Goal: Task Accomplishment & Management: Manage account settings

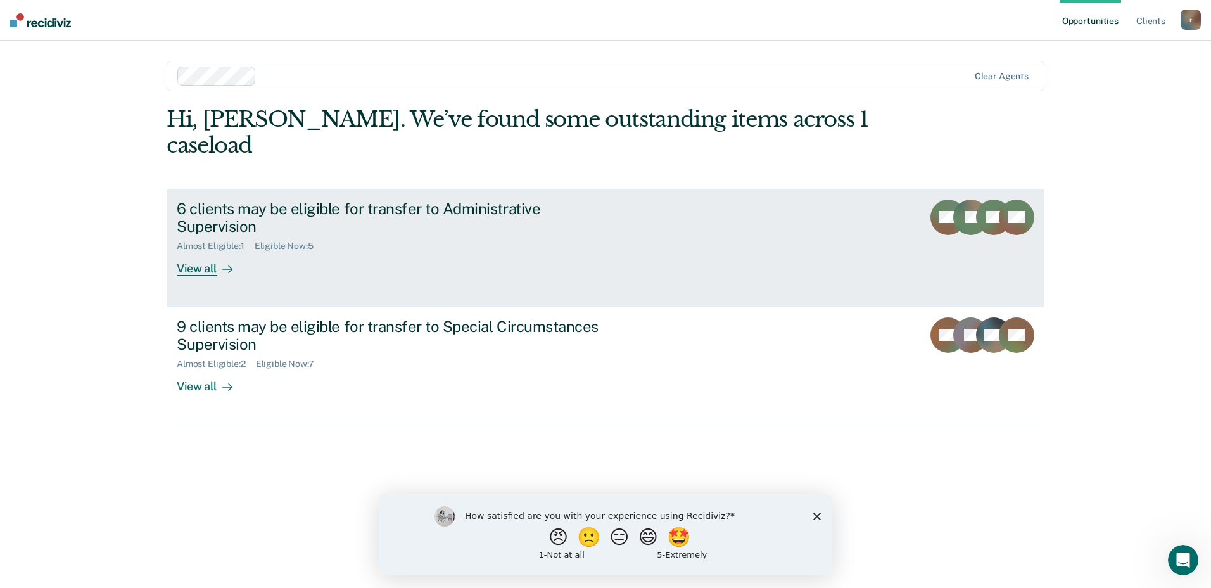
click at [217, 262] on div at bounding box center [224, 269] width 15 height 15
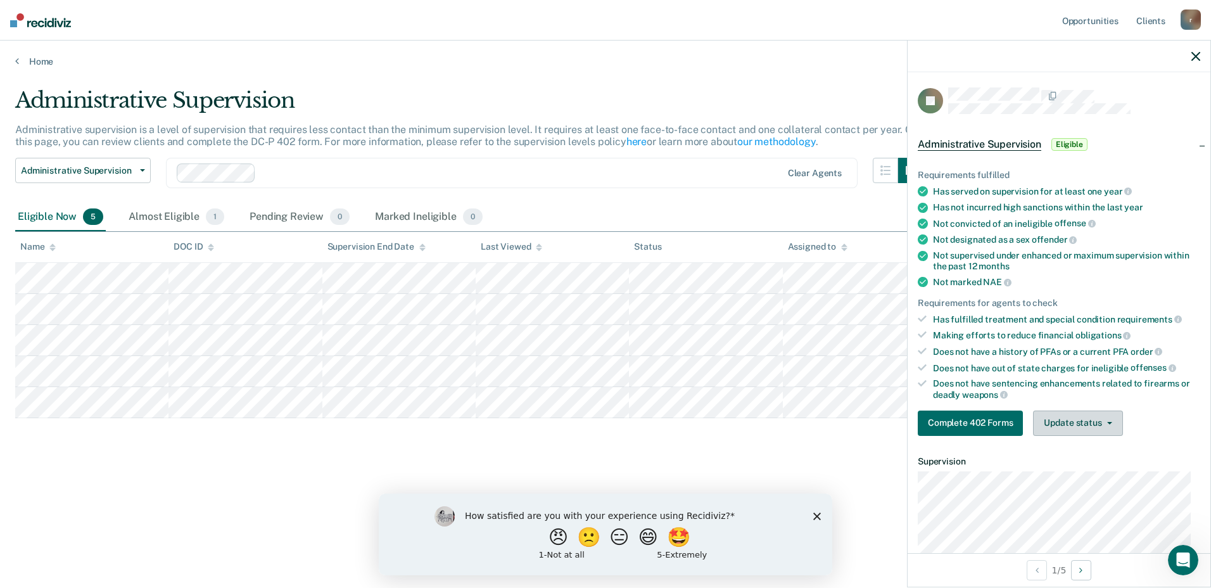
click at [1072, 424] on button "Update status" at bounding box center [1077, 423] width 89 height 25
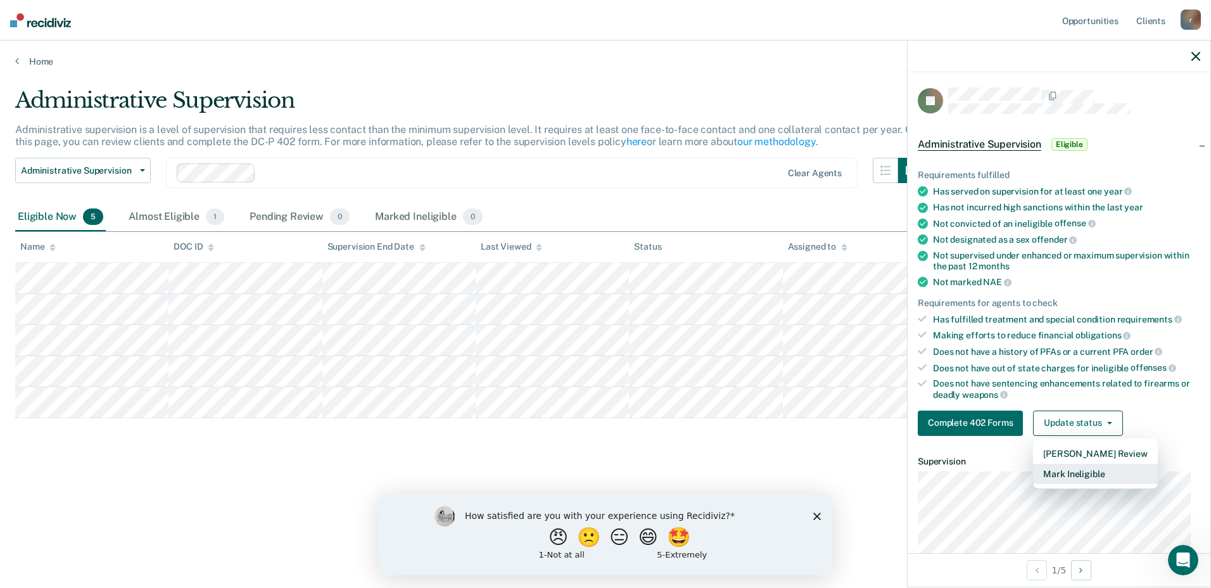
click at [1071, 471] on button "Mark Ineligible" at bounding box center [1095, 474] width 124 height 20
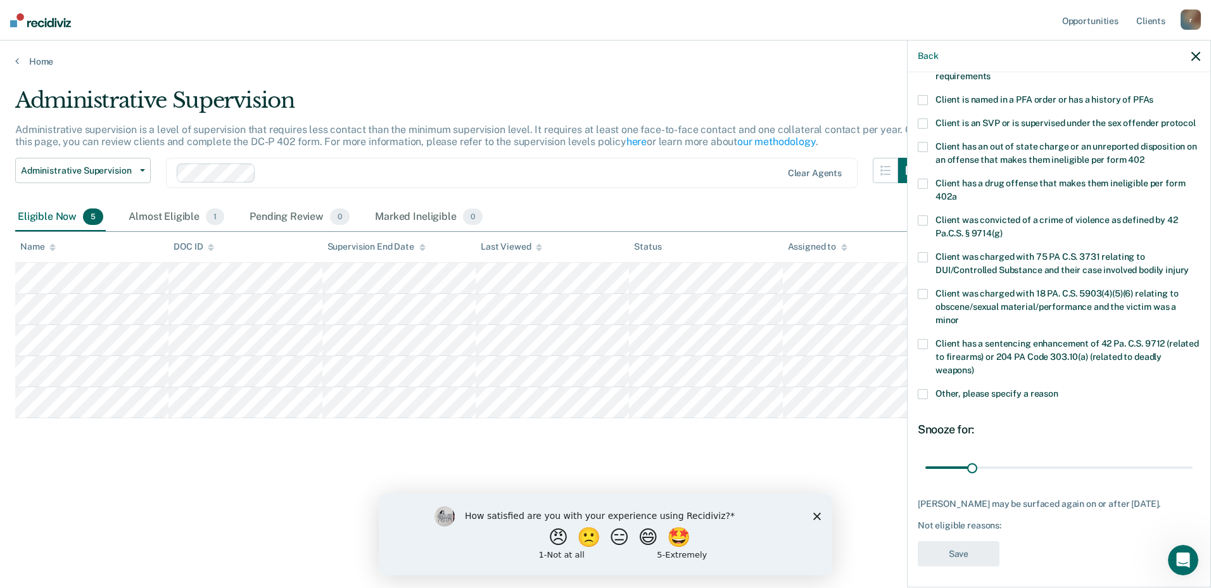
scroll to position [137, 0]
click at [926, 396] on span at bounding box center [923, 391] width 10 height 10
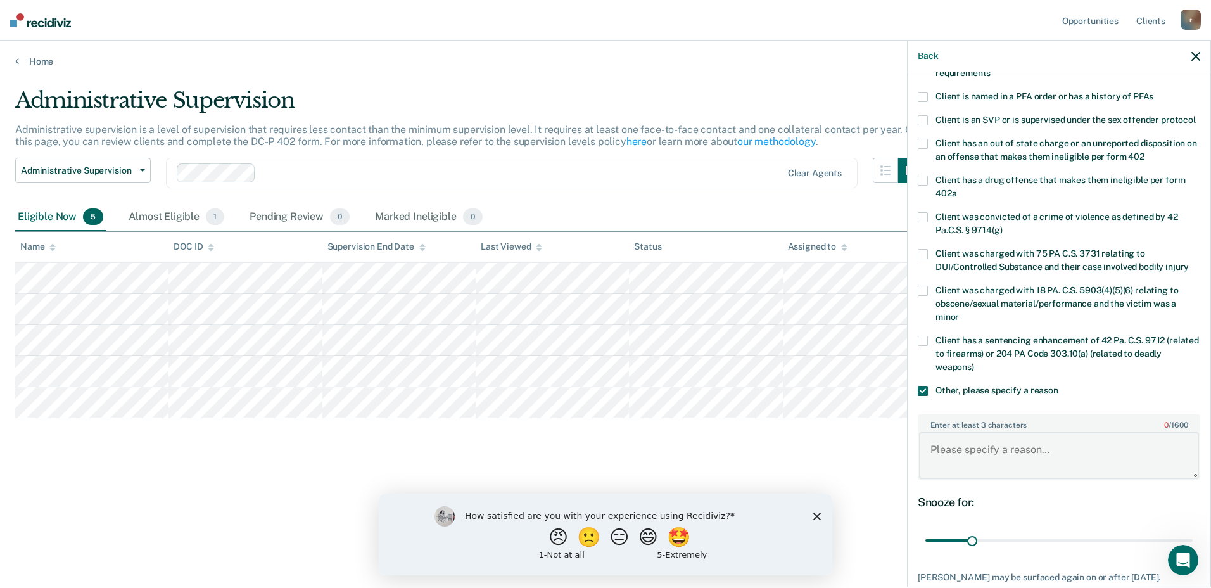
click at [1002, 466] on textarea "Enter at least 3 characters 0 / 1600" at bounding box center [1059, 455] width 280 height 47
type textarea "Arrest in [DATE] for drugs by Williamsport PD. - High violation/sanction."
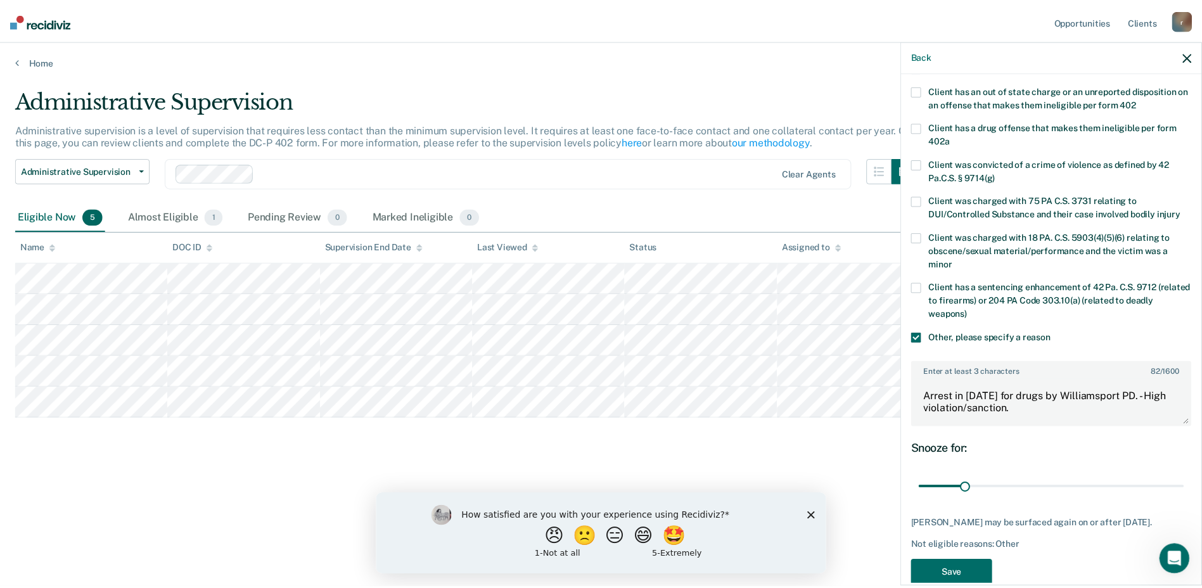
scroll to position [238, 0]
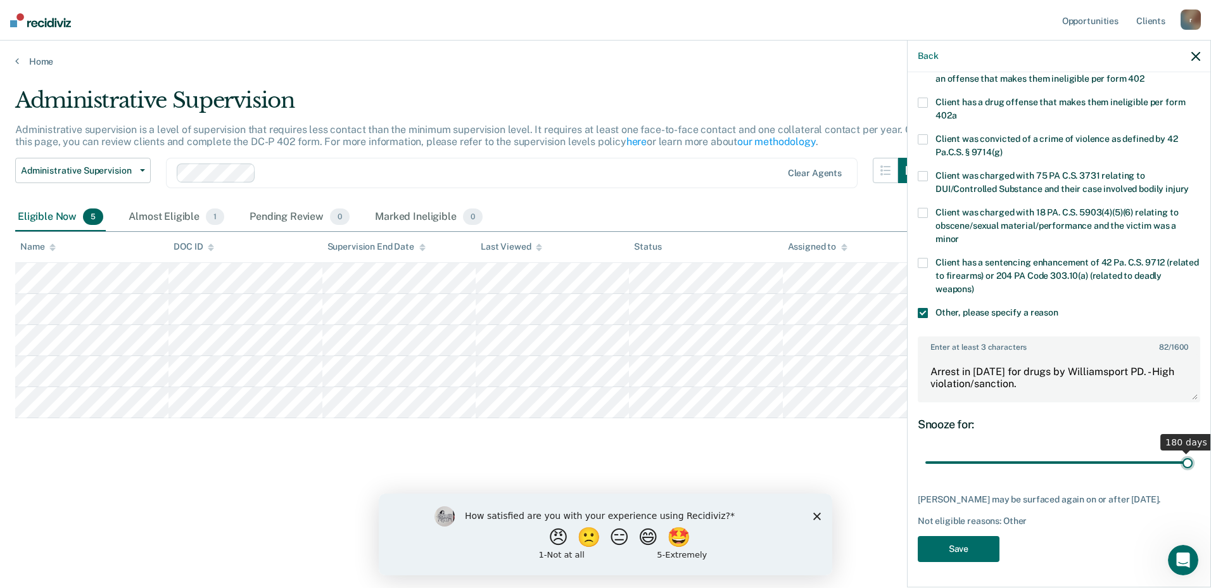
drag, startPoint x: 969, startPoint y: 452, endPoint x: 1184, endPoint y: 469, distance: 216.1
type input "180"
click at [1184, 469] on input "range" at bounding box center [1059, 463] width 267 height 22
click at [971, 545] on button "Save" at bounding box center [959, 549] width 82 height 26
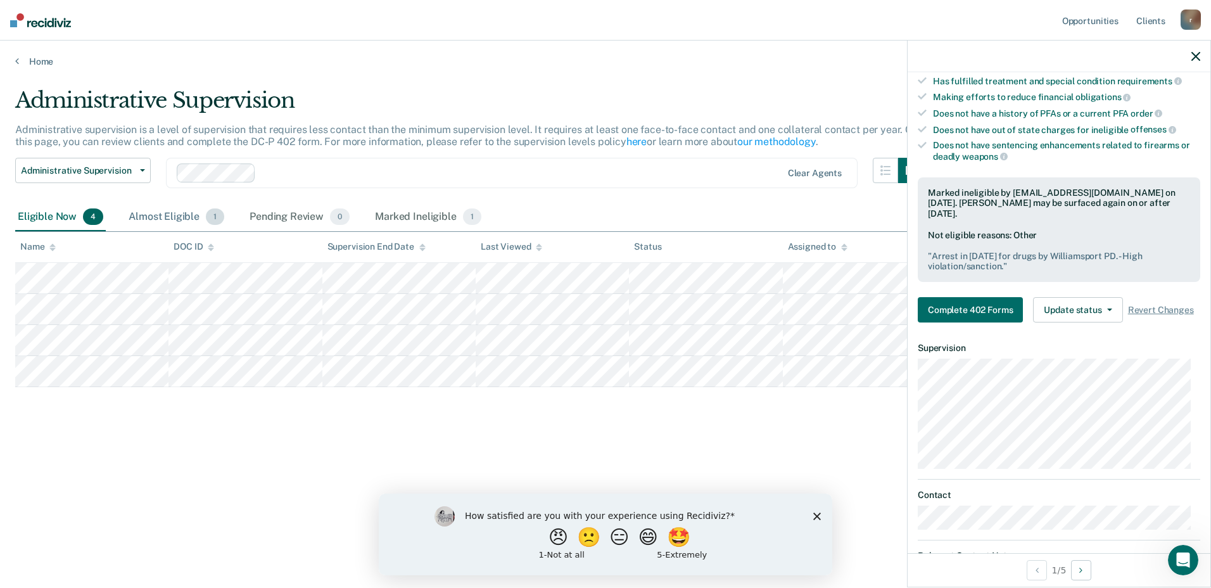
click at [182, 220] on div "Almost Eligible 1" at bounding box center [176, 217] width 101 height 28
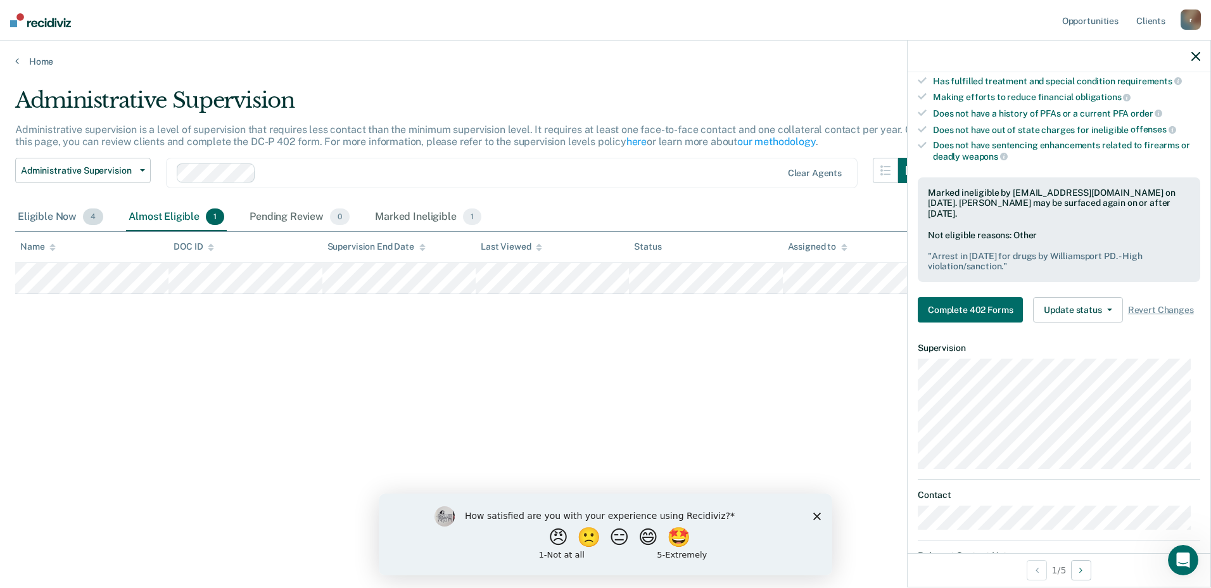
click at [54, 217] on div "Eligible Now 4" at bounding box center [60, 217] width 91 height 28
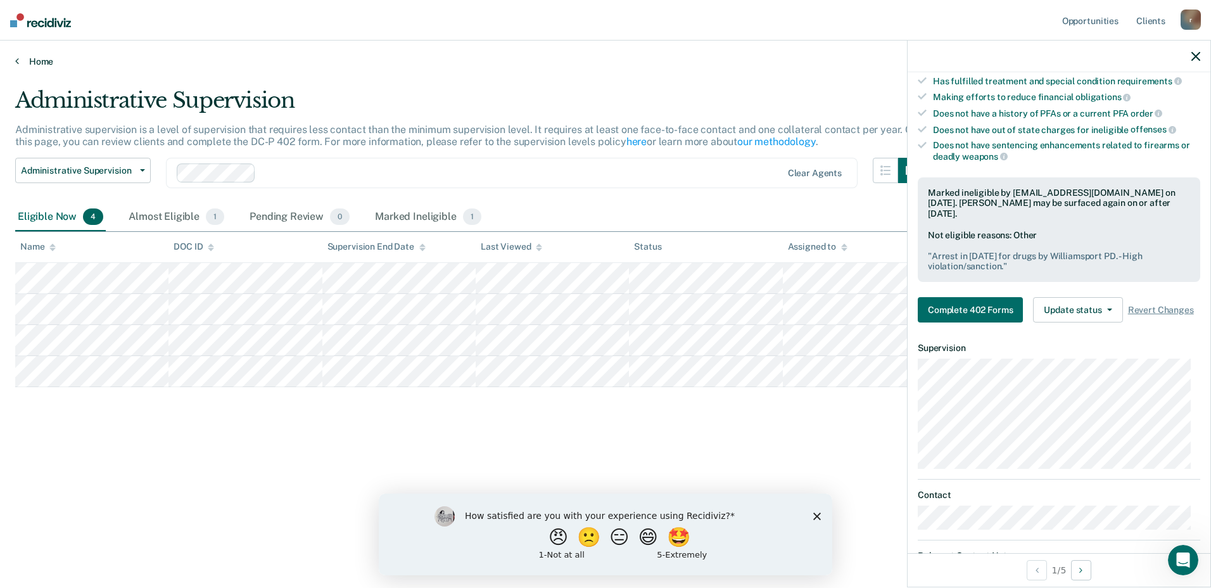
click at [34, 63] on link "Home" at bounding box center [605, 61] width 1181 height 11
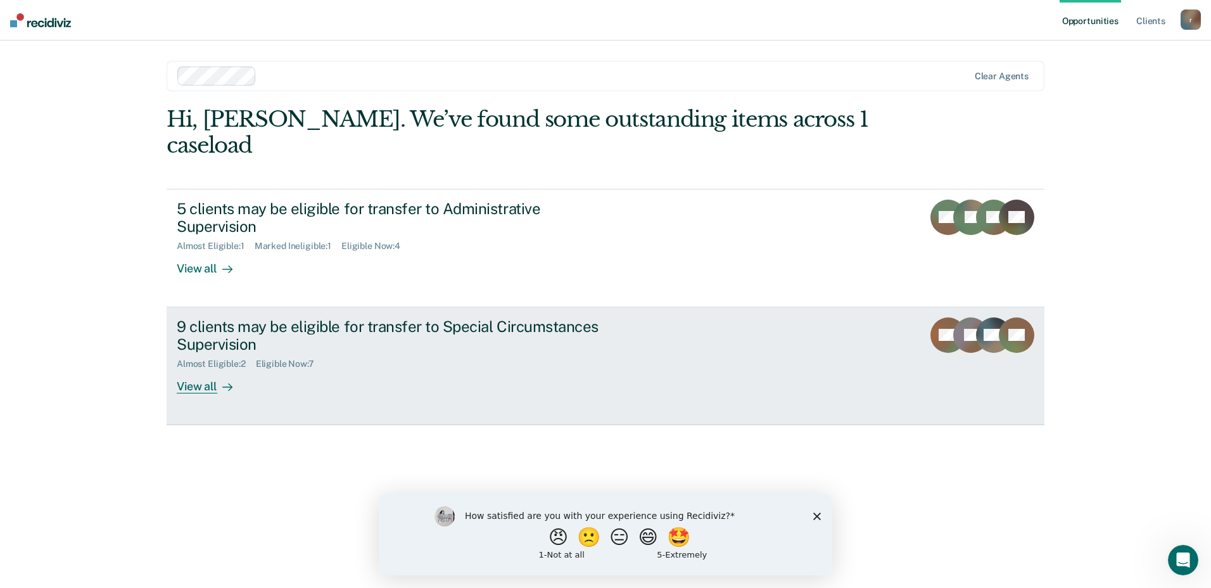
click at [213, 369] on div "View all" at bounding box center [212, 381] width 71 height 25
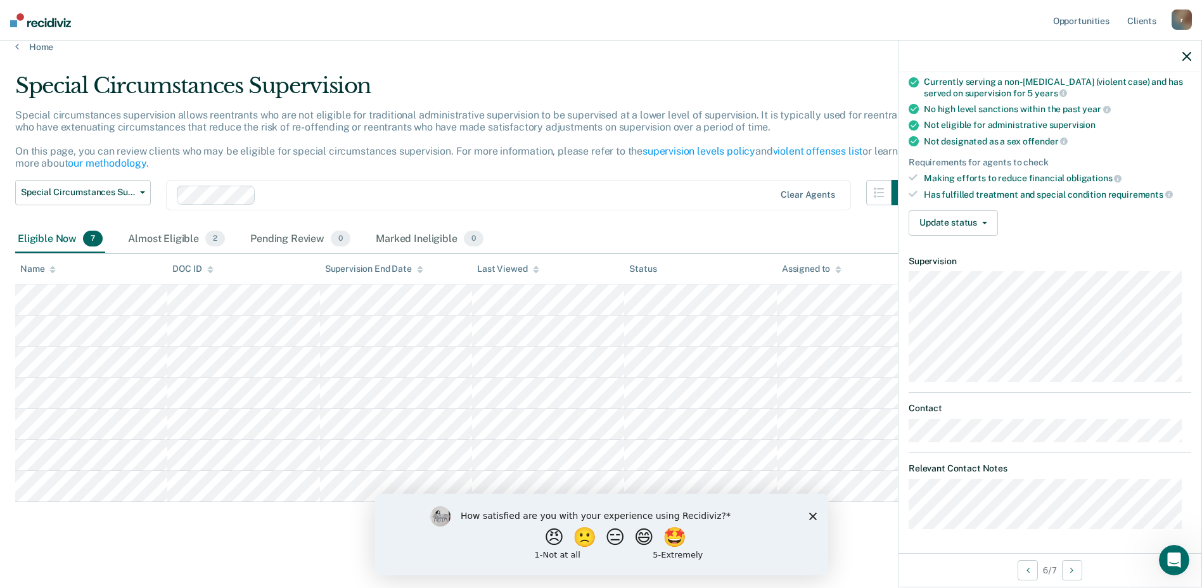
scroll to position [20, 0]
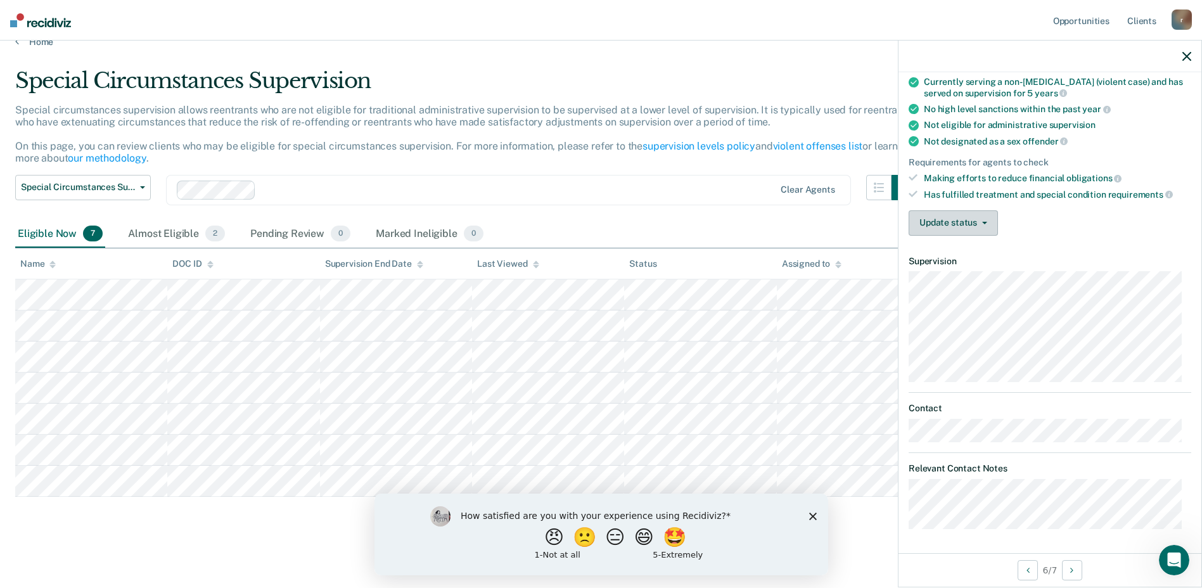
click at [952, 218] on button "Update status" at bounding box center [952, 222] width 89 height 25
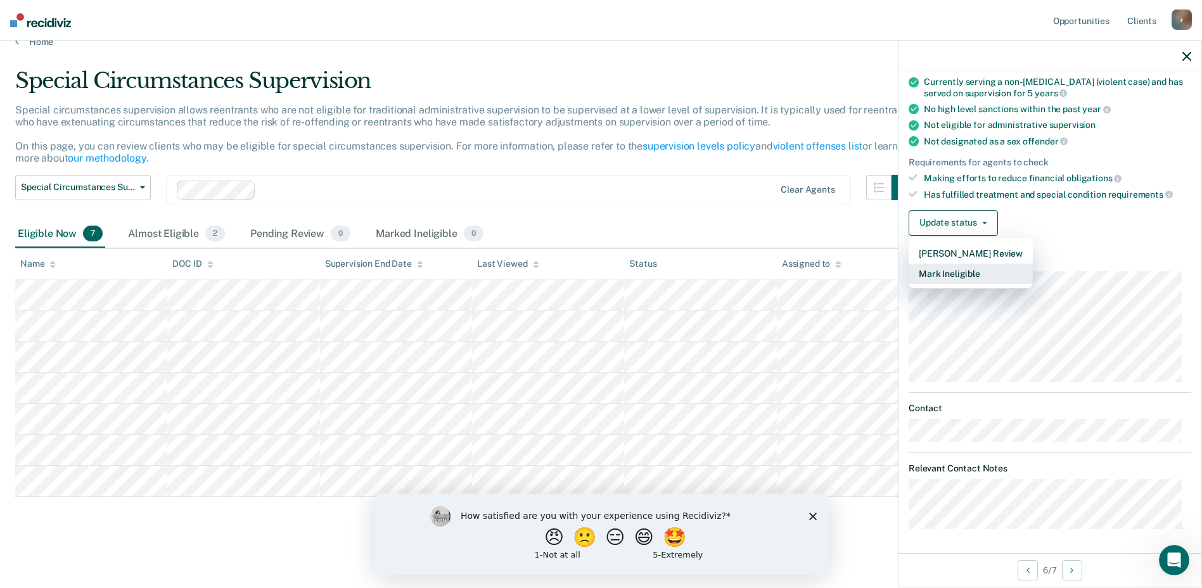
click at [962, 275] on button "Mark Ineligible" at bounding box center [970, 274] width 124 height 20
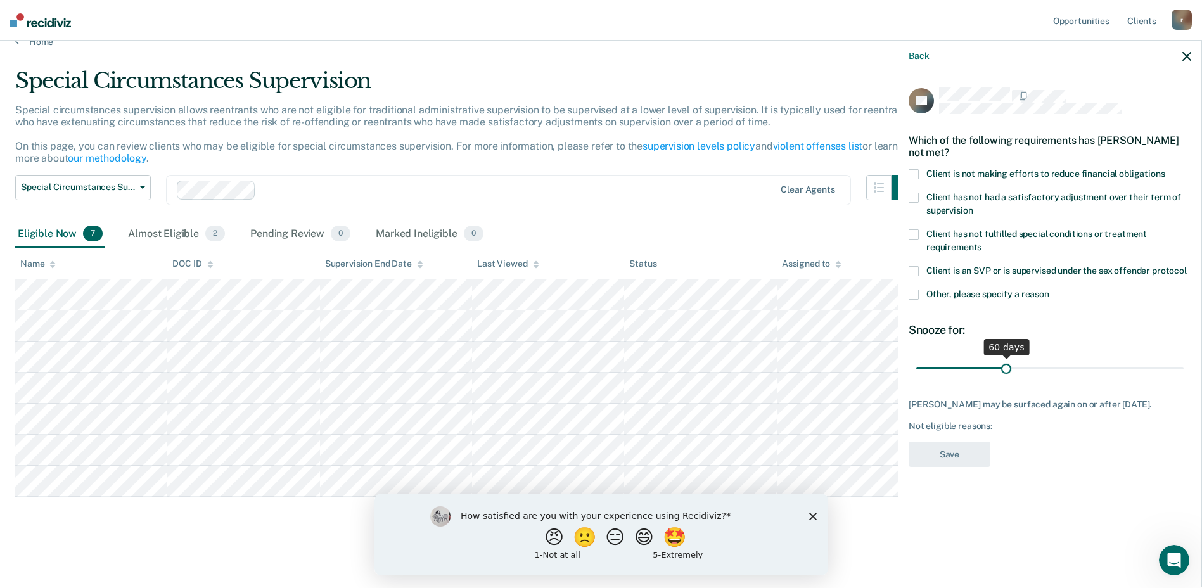
drag, startPoint x: 964, startPoint y: 366, endPoint x: 1006, endPoint y: 371, distance: 42.7
click at [1006, 371] on input "range" at bounding box center [1049, 368] width 267 height 22
drag, startPoint x: 1005, startPoint y: 366, endPoint x: 881, endPoint y: 367, distance: 123.5
click at [916, 367] on input "range" at bounding box center [1049, 368] width 267 height 22
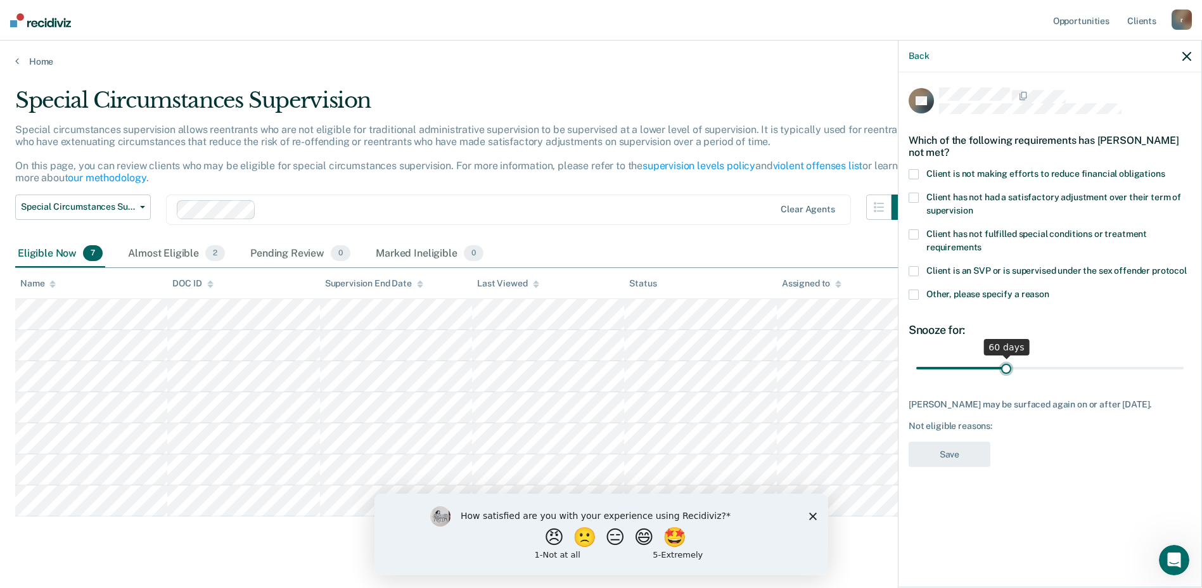
drag, startPoint x: 922, startPoint y: 367, endPoint x: 1006, endPoint y: 374, distance: 84.5
type input "60"
click at [1006, 374] on input "range" at bounding box center [1049, 368] width 267 height 22
click at [914, 293] on span at bounding box center [913, 295] width 10 height 10
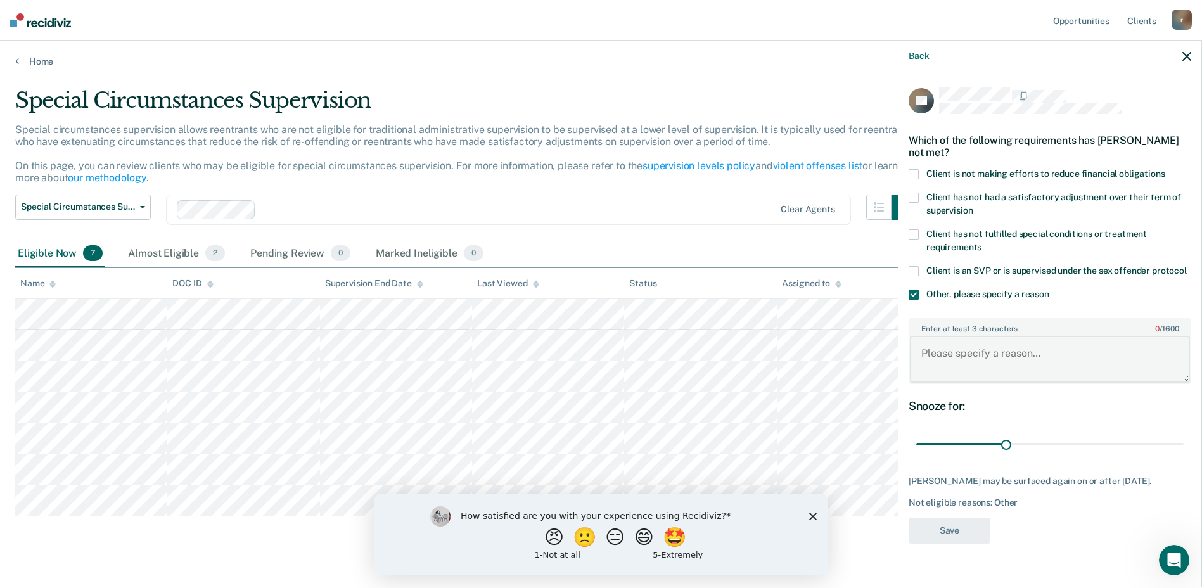
click at [941, 360] on textarea "Enter at least 3 characters 0 / 1600" at bounding box center [1050, 359] width 280 height 47
type textarea "GPS monitoring due to Board imposed condition during periods of unemployment."
click at [946, 527] on button "Save" at bounding box center [949, 531] width 82 height 26
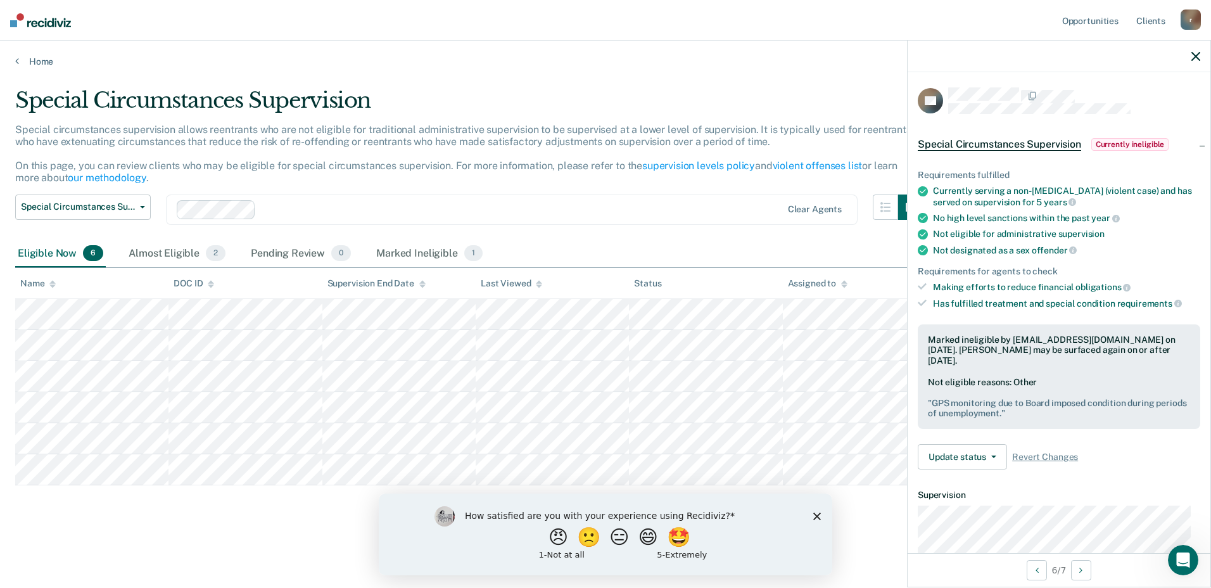
click at [819, 516] on icon "Close survey" at bounding box center [817, 516] width 8 height 8
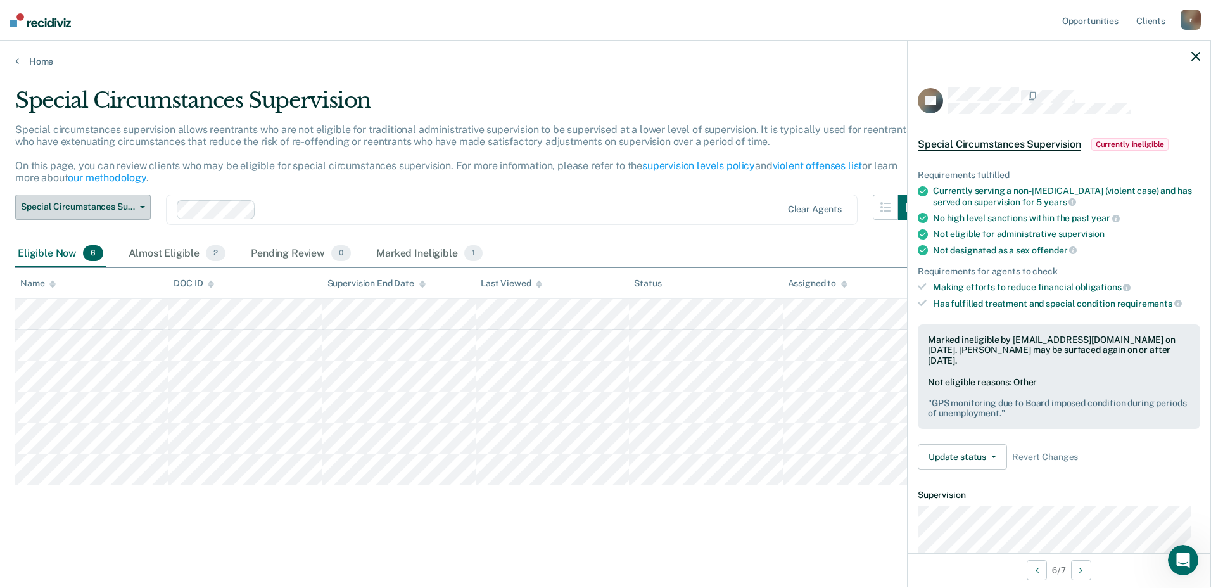
click at [147, 209] on button "Special Circumstances Supervision" at bounding box center [83, 206] width 136 height 25
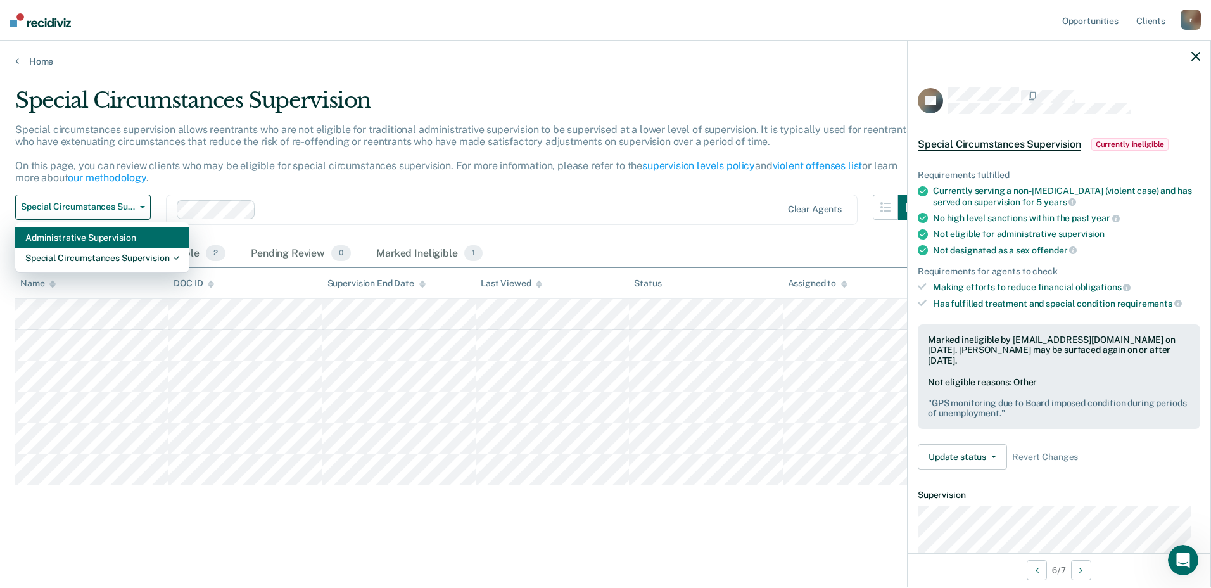
click at [108, 239] on div "Administrative Supervision" at bounding box center [102, 237] width 154 height 20
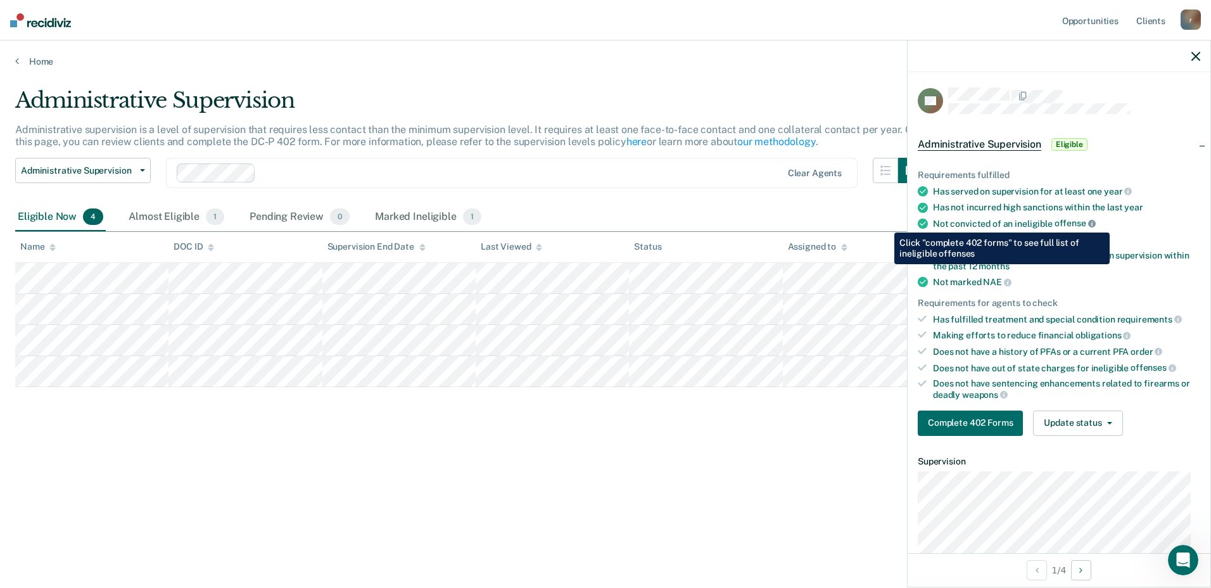
click at [1088, 223] on icon at bounding box center [1092, 224] width 8 height 8
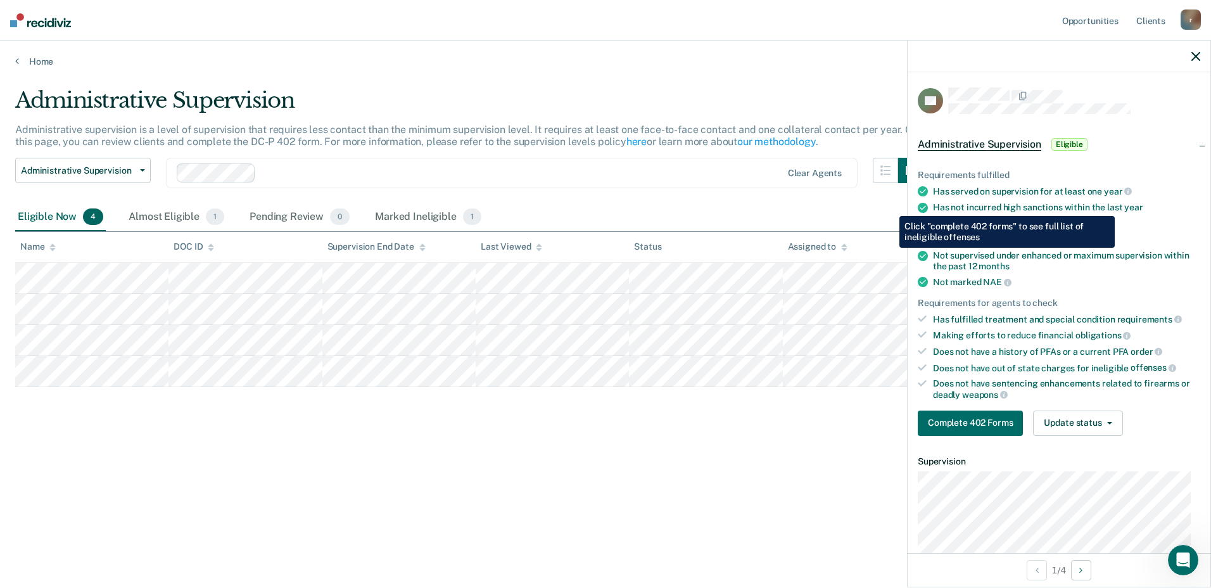
click at [1162, 227] on ul "Requirements fulfilled Has served on supervision for at least one year Has not …" at bounding box center [1059, 285] width 283 height 230
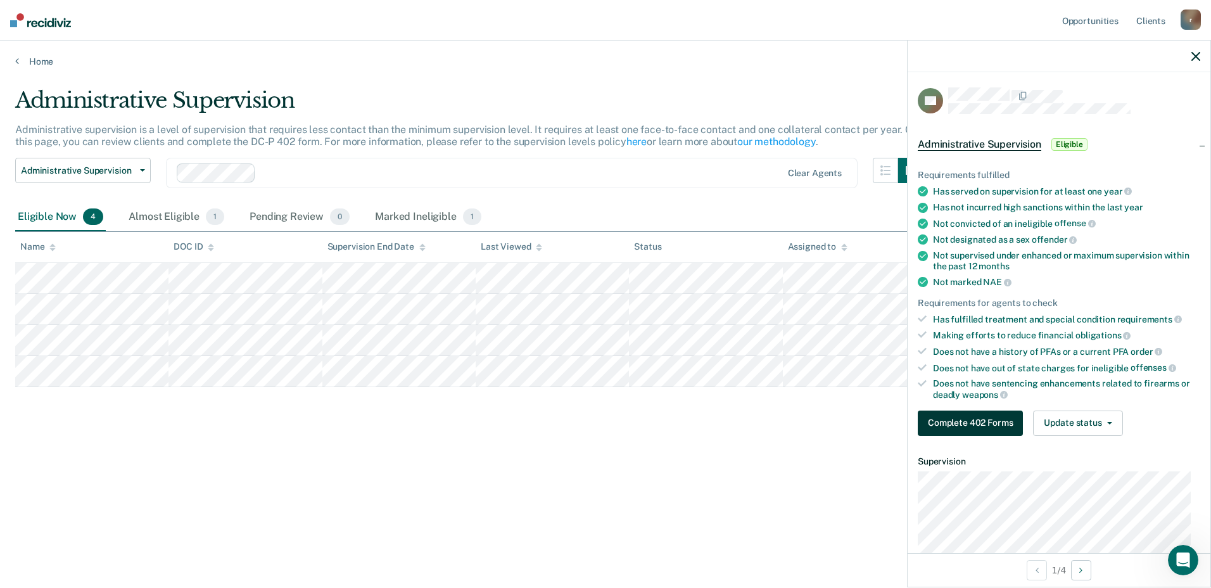
click at [976, 422] on button "Complete 402 Forms" at bounding box center [970, 423] width 105 height 25
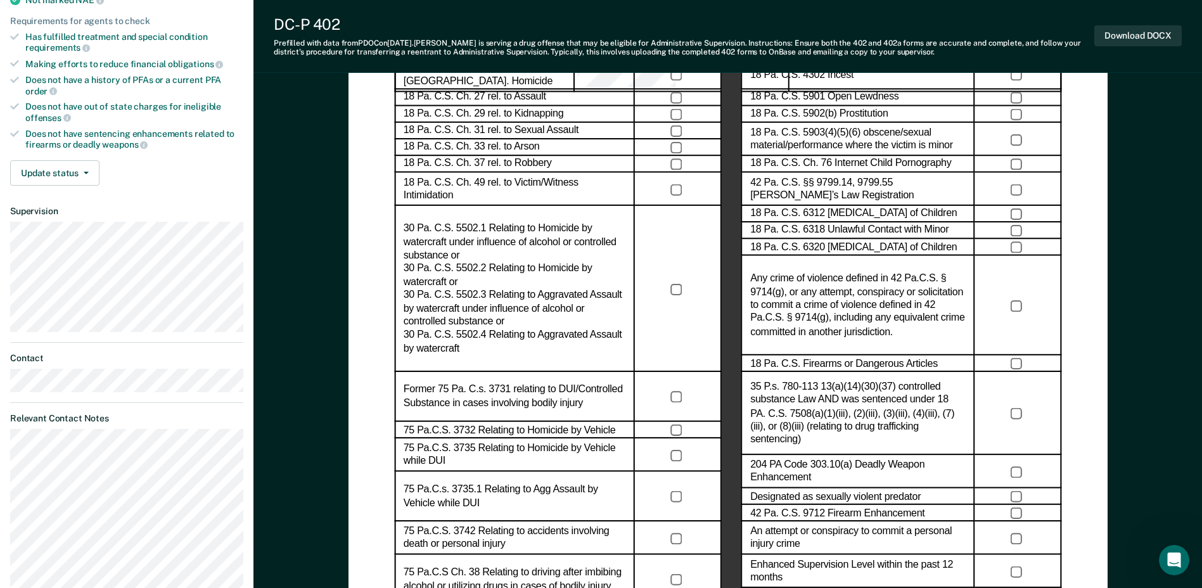
scroll to position [127, 0]
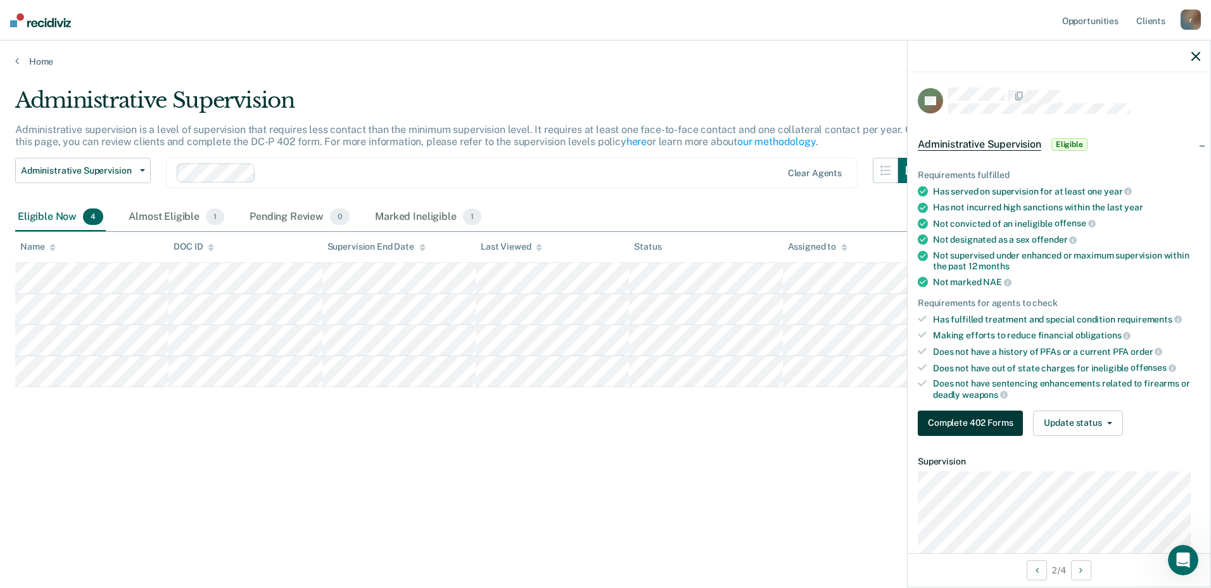
click at [943, 424] on button "Complete 402 Forms" at bounding box center [970, 423] width 105 height 25
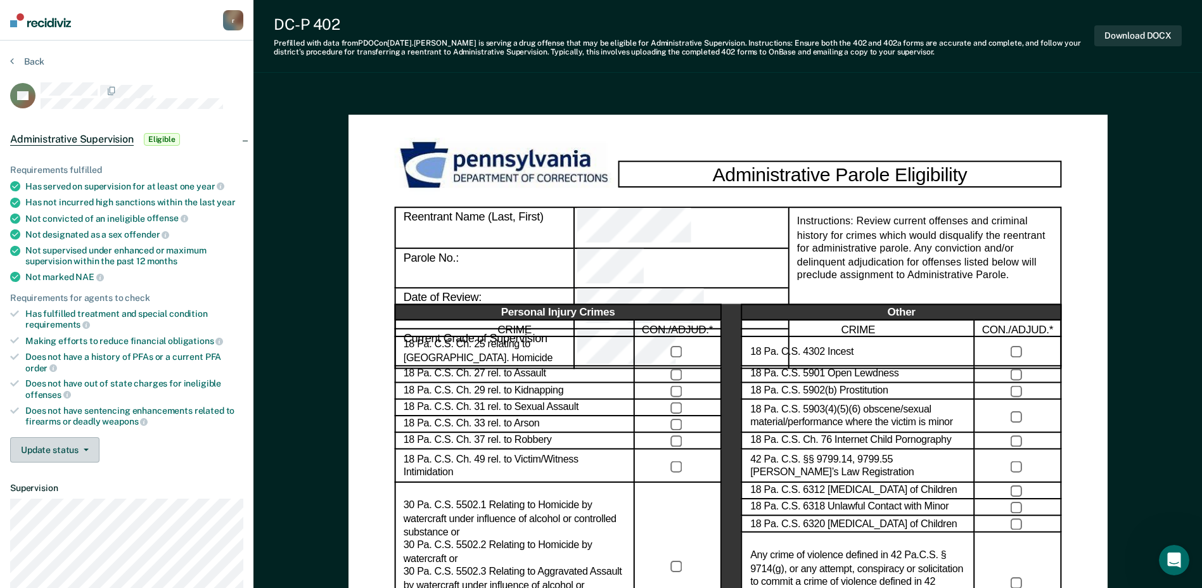
click at [79, 449] on span "button" at bounding box center [84, 450] width 10 height 3
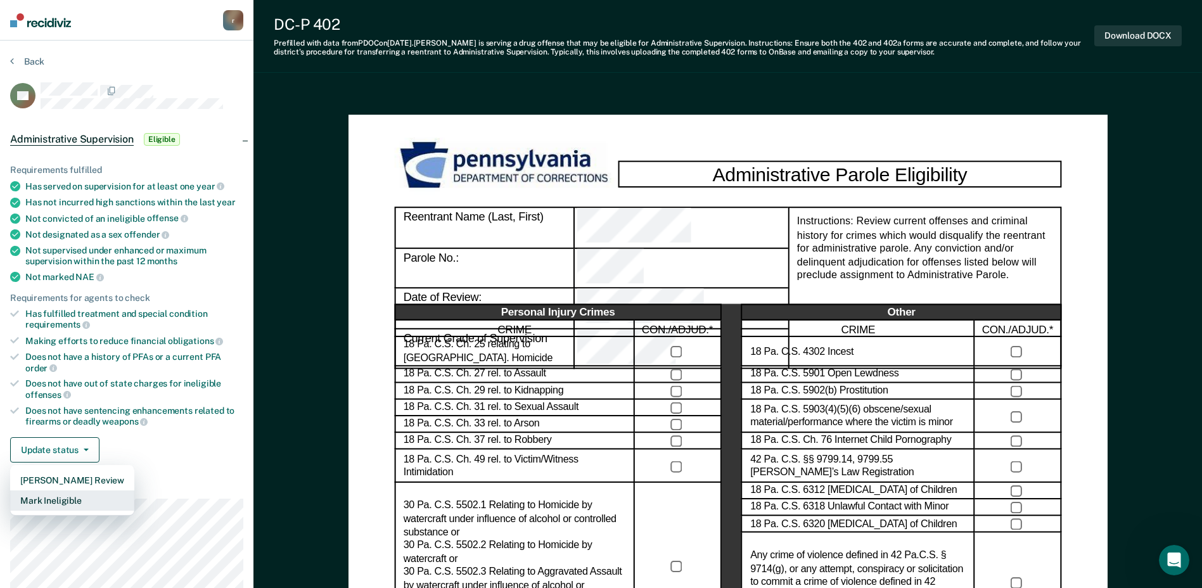
click at [76, 497] on button "Mark Ineligible" at bounding box center [72, 500] width 124 height 20
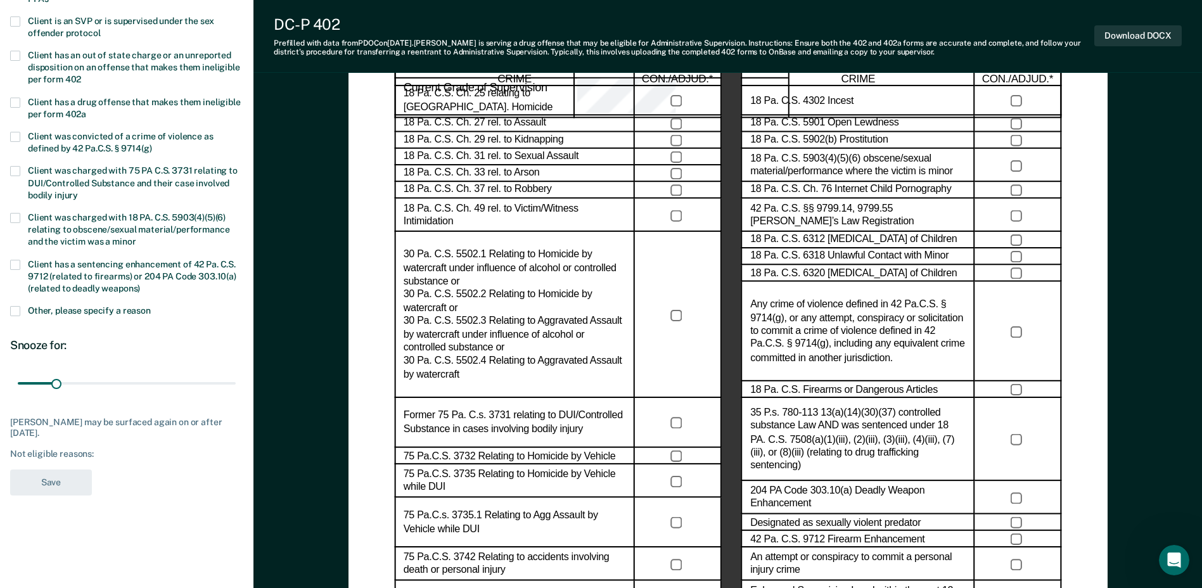
scroll to position [253, 0]
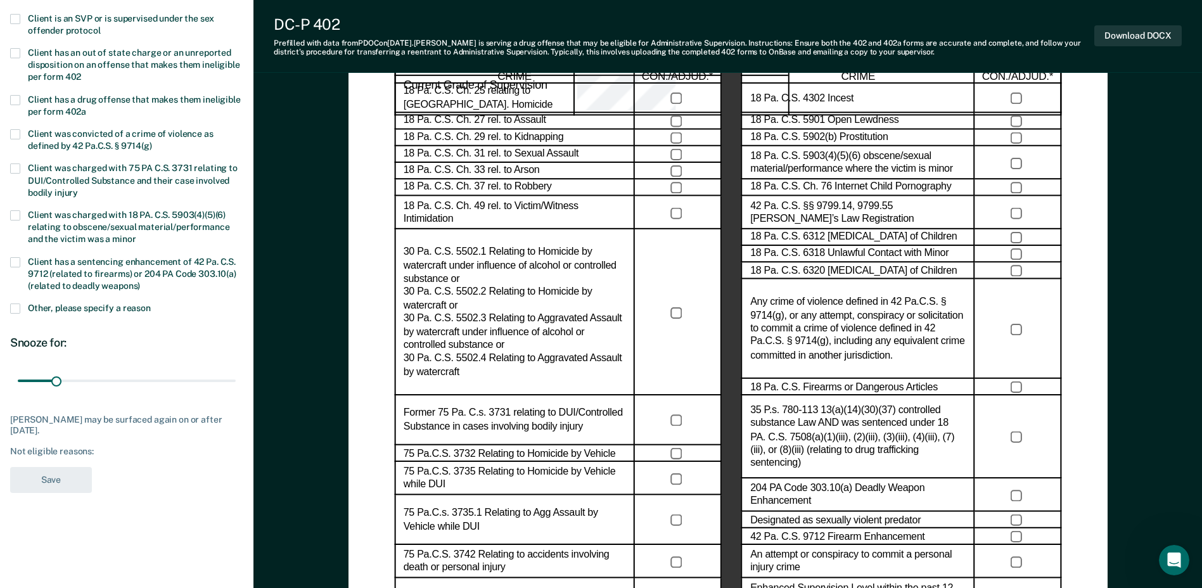
click at [16, 167] on span at bounding box center [15, 168] width 10 height 10
drag, startPoint x: 56, startPoint y: 379, endPoint x: 275, endPoint y: 400, distance: 219.5
type input "180"
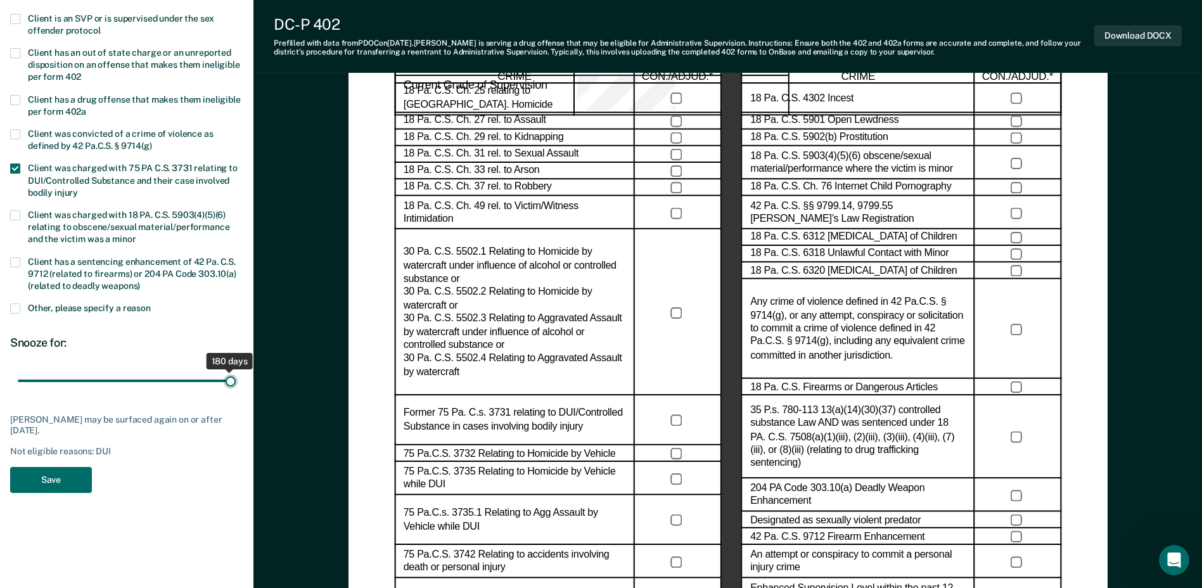
click at [236, 392] on input "range" at bounding box center [127, 381] width 218 height 22
click at [17, 167] on span at bounding box center [15, 168] width 10 height 10
click at [17, 309] on span at bounding box center [15, 308] width 10 height 10
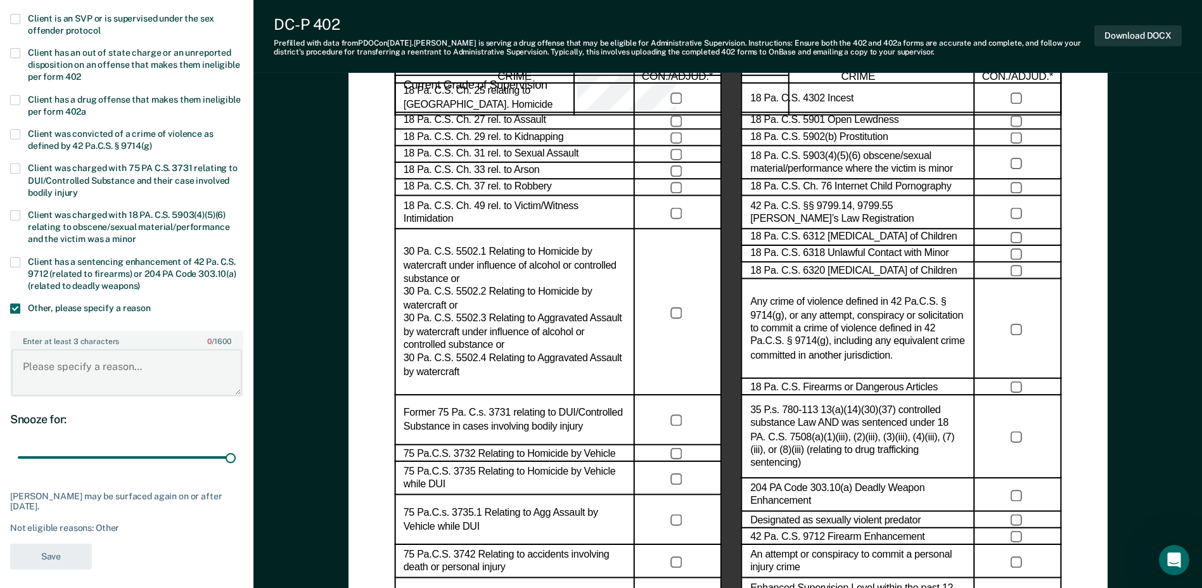
click at [52, 363] on textarea "Enter at least 3 characters 0 / 1600" at bounding box center [126, 372] width 231 height 47
type textarea "Unstable housing"
click at [42, 548] on button "Save" at bounding box center [51, 557] width 82 height 26
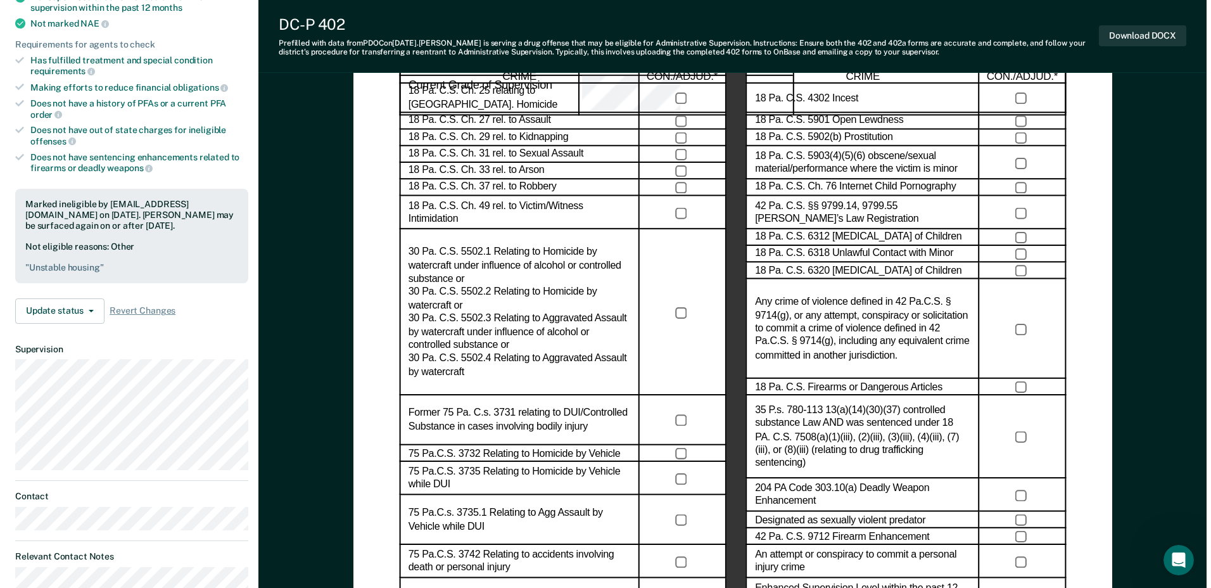
scroll to position [0, 0]
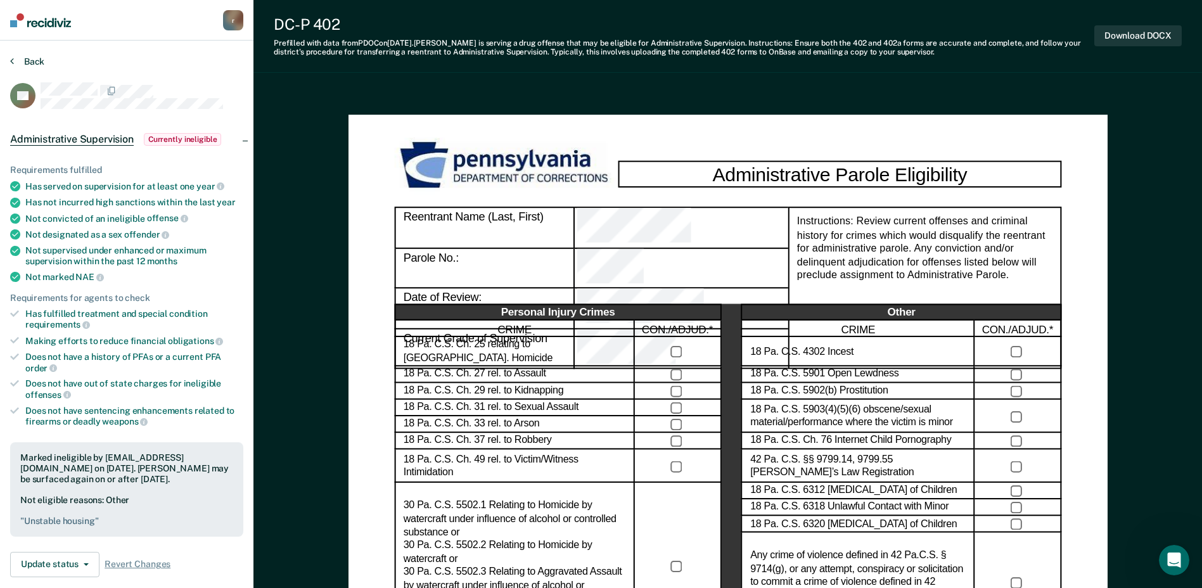
click at [42, 63] on button "Back" at bounding box center [27, 61] width 34 height 11
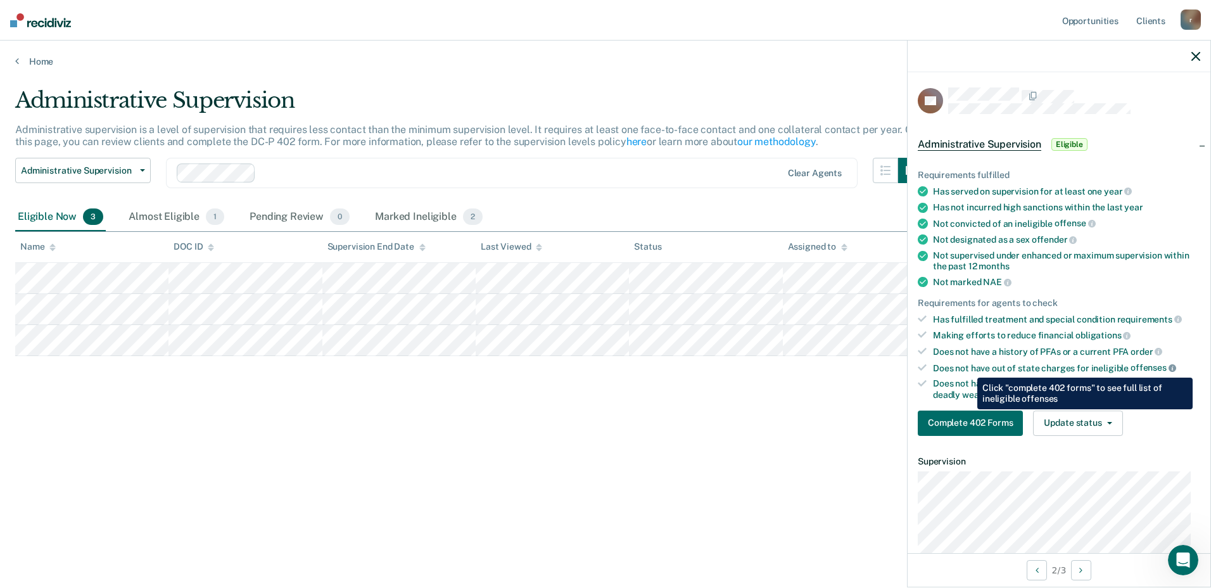
click at [1171, 368] on icon at bounding box center [1173, 368] width 8 height 8
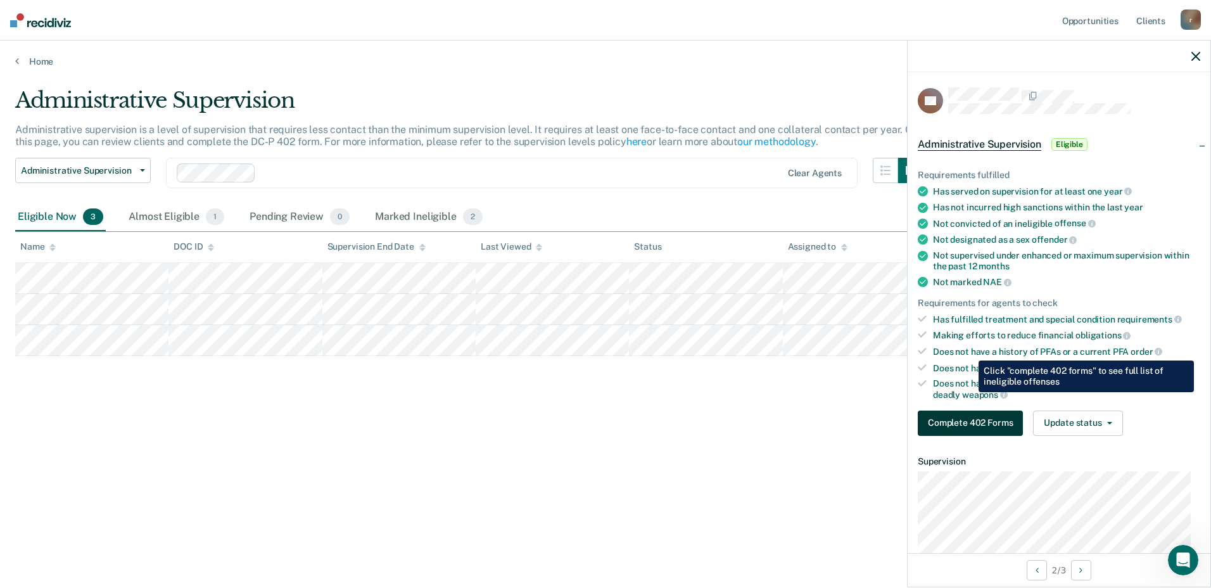
click at [993, 426] on button "Complete 402 Forms" at bounding box center [970, 423] width 105 height 25
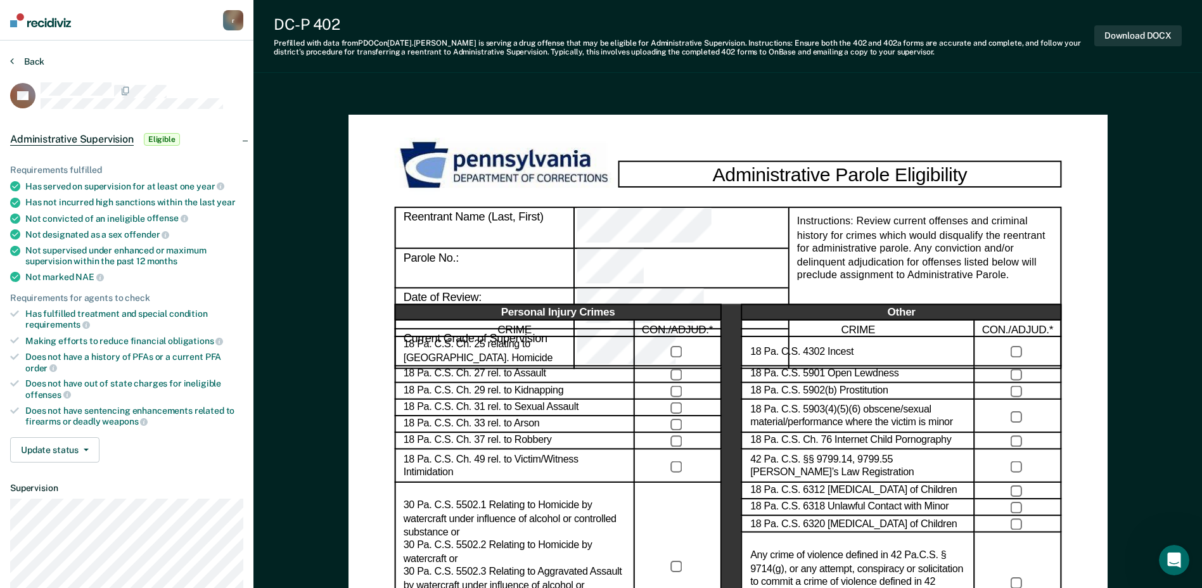
click at [33, 58] on button "Back" at bounding box center [27, 61] width 34 height 11
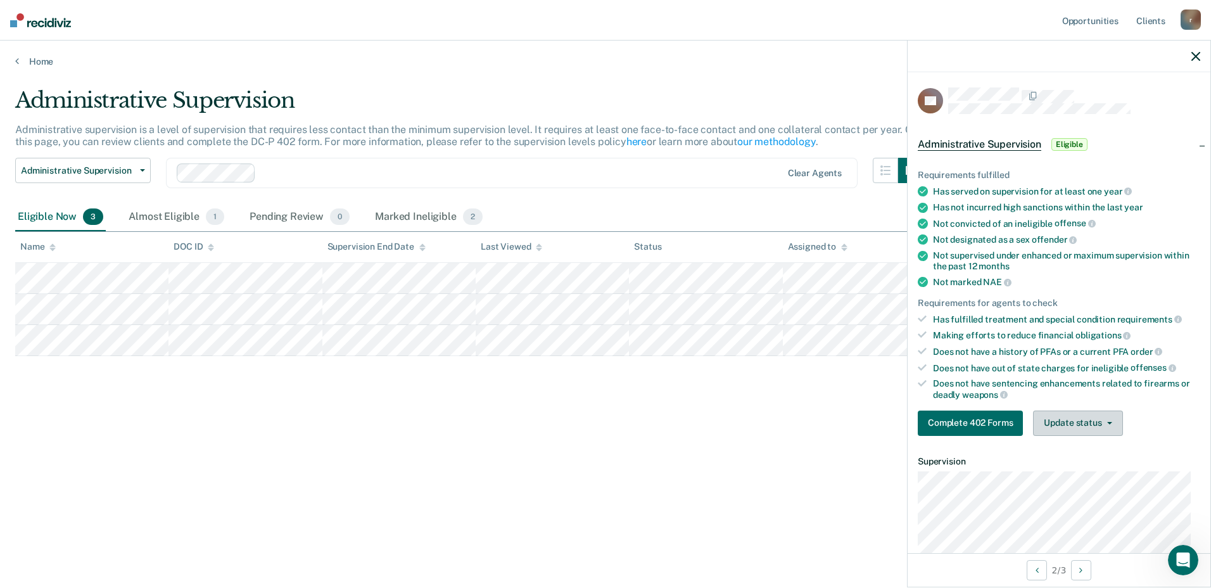
click at [1095, 424] on button "Update status" at bounding box center [1077, 423] width 89 height 25
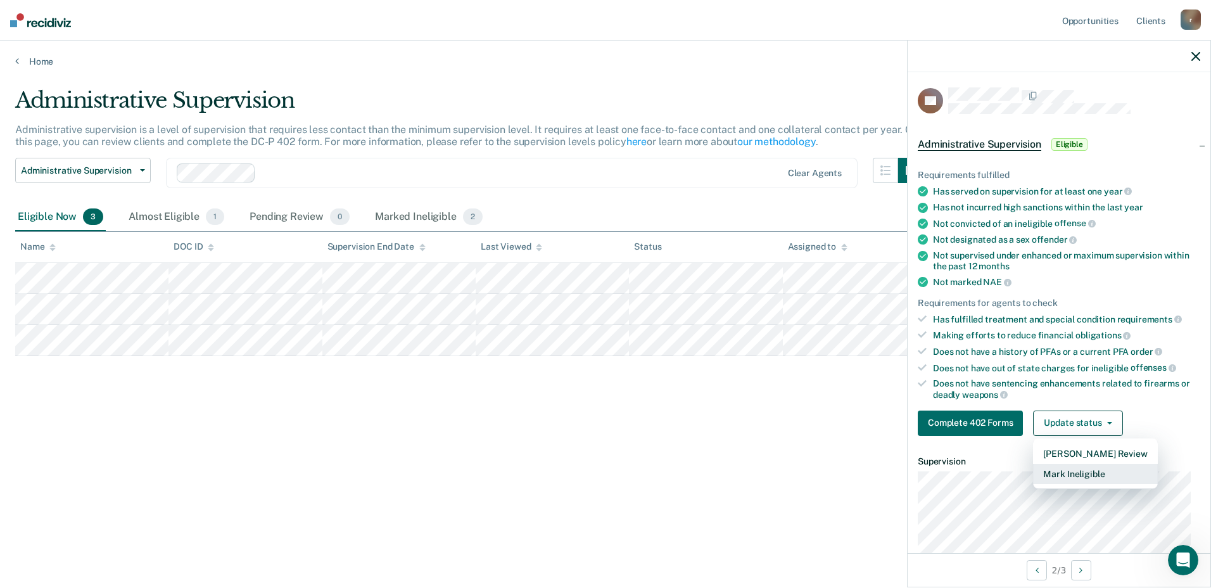
click at [1073, 475] on button "Mark Ineligible" at bounding box center [1095, 474] width 124 height 20
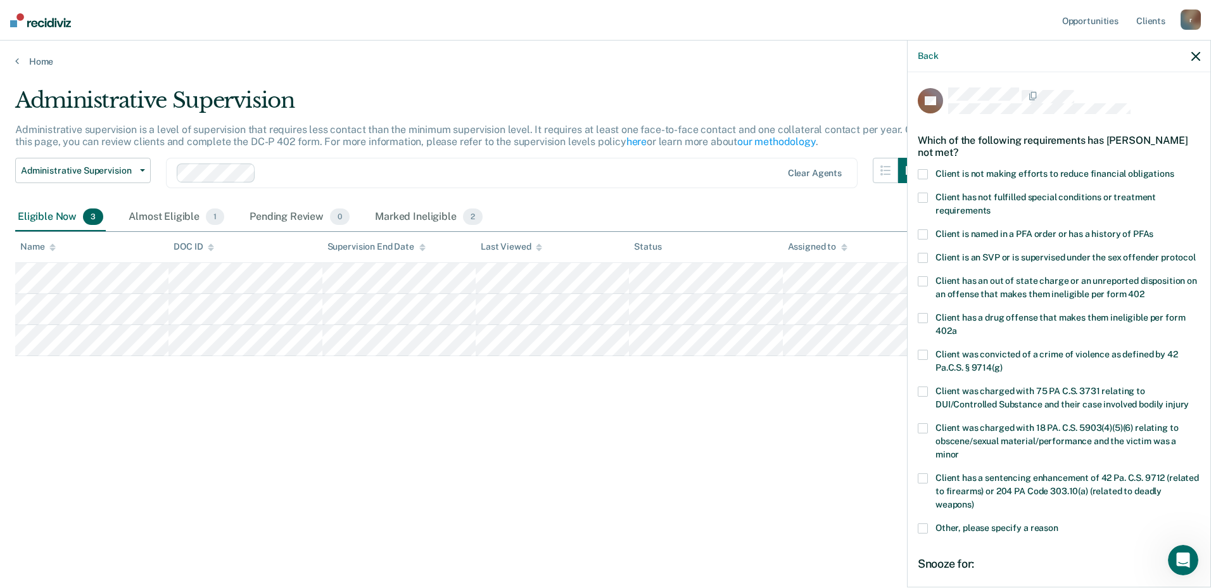
click at [924, 286] on span at bounding box center [923, 281] width 10 height 10
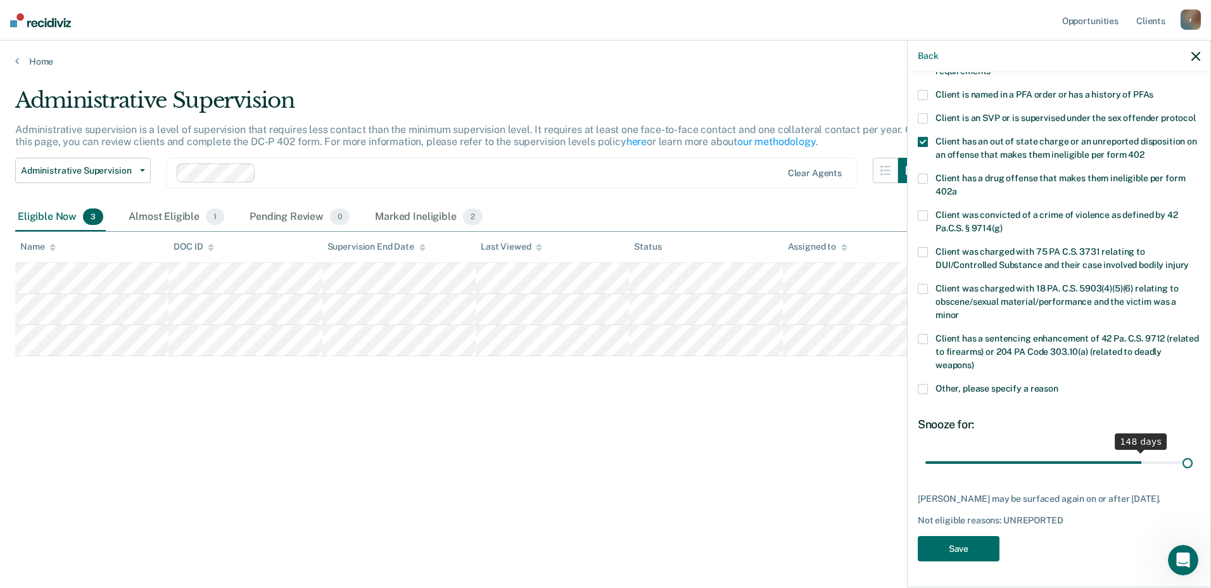
scroll to position [162, 0]
drag, startPoint x: 967, startPoint y: 452, endPoint x: 1194, endPoint y: 461, distance: 227.0
type input "180"
click at [1193, 461] on input "range" at bounding box center [1059, 462] width 267 height 22
click at [920, 137] on span at bounding box center [923, 142] width 10 height 10
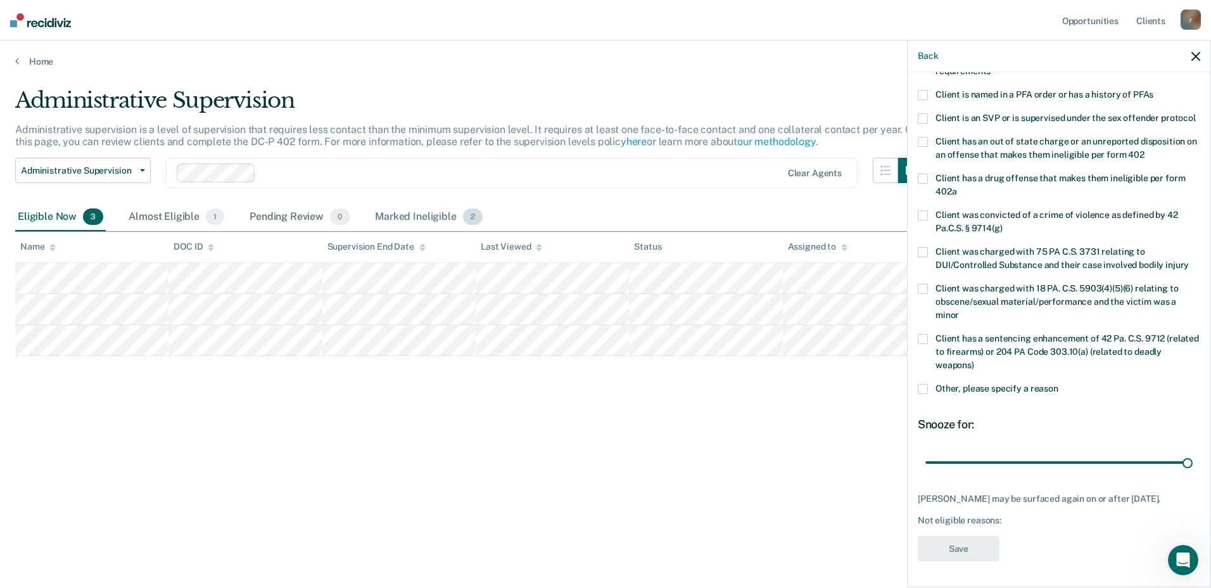
click at [433, 214] on div "Marked Ineligible 2" at bounding box center [429, 217] width 113 height 28
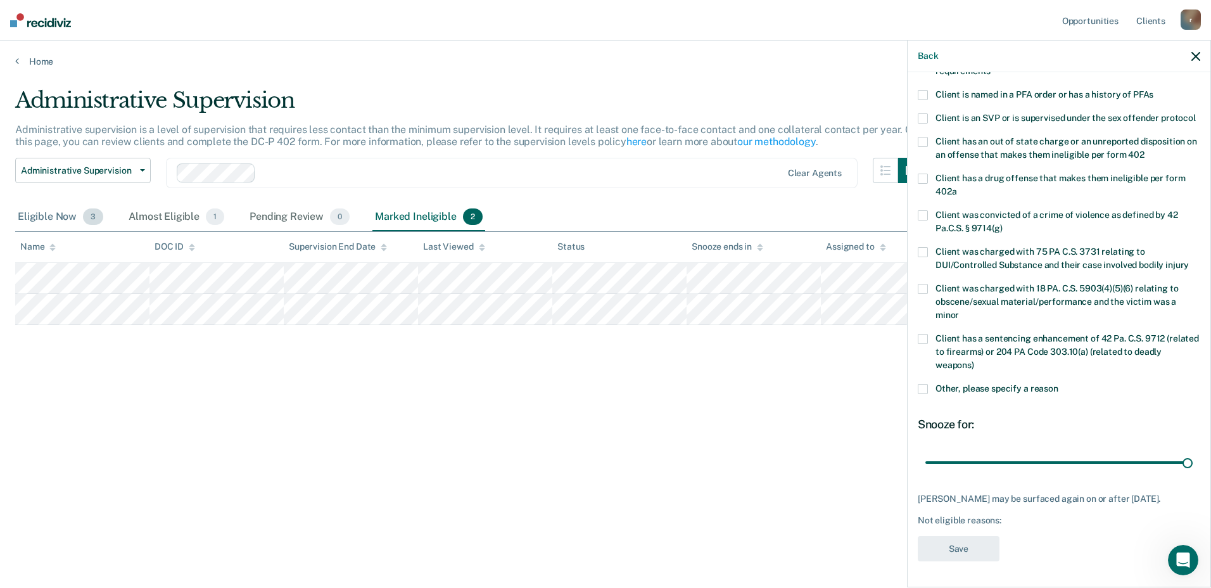
click at [28, 218] on div "Eligible Now 3" at bounding box center [60, 217] width 91 height 28
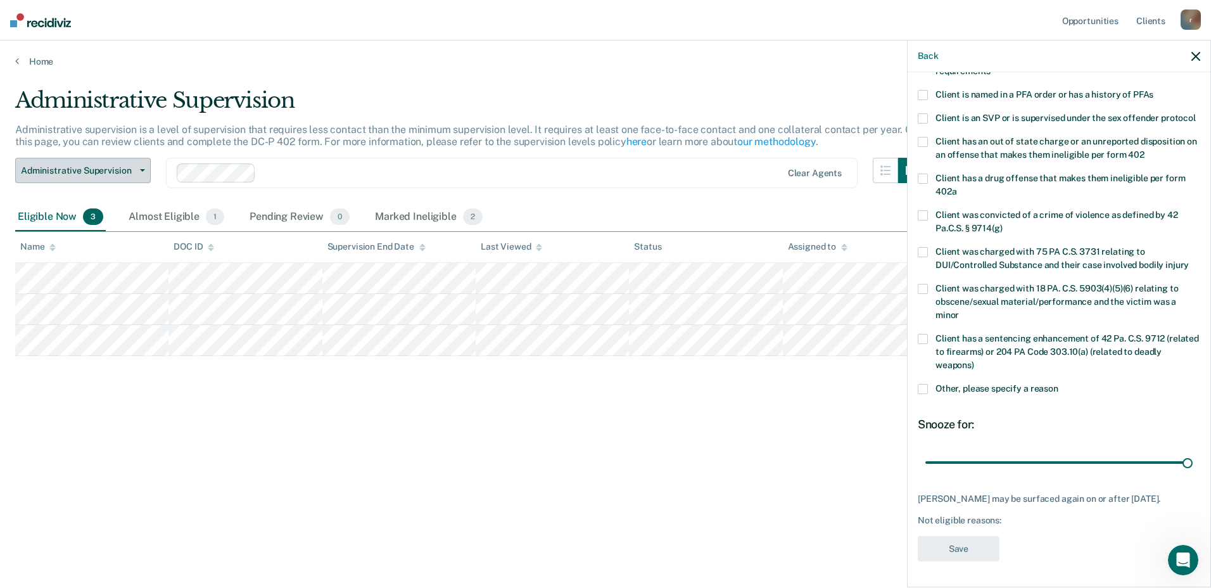
click at [144, 174] on button "Administrative Supervision" at bounding box center [83, 170] width 136 height 25
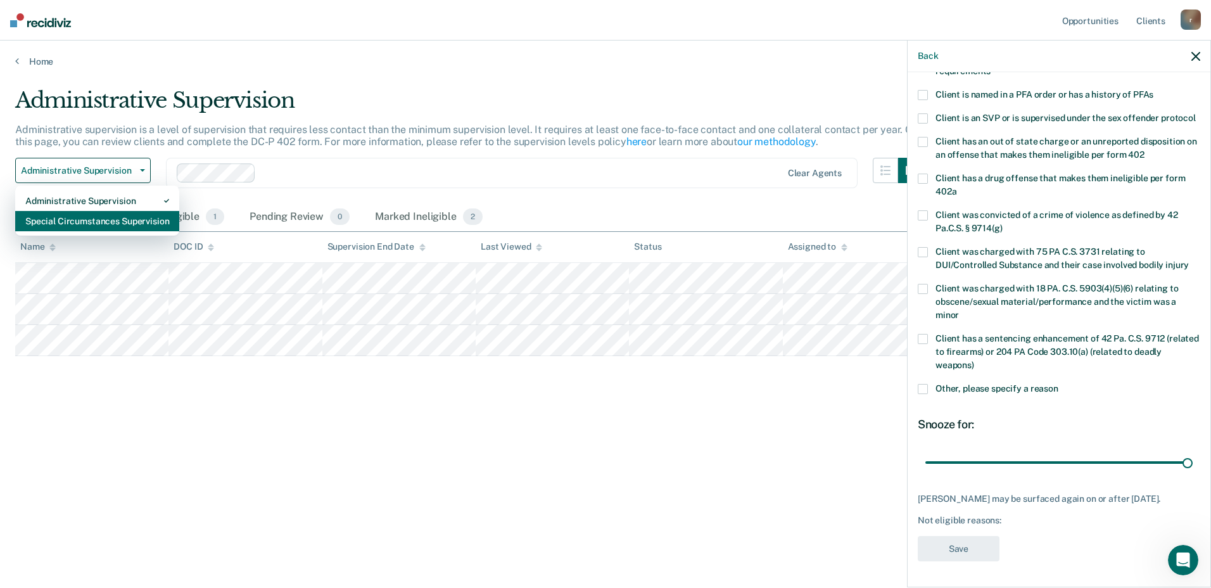
click at [106, 225] on div "Special Circumstances Supervision" at bounding box center [97, 221] width 144 height 20
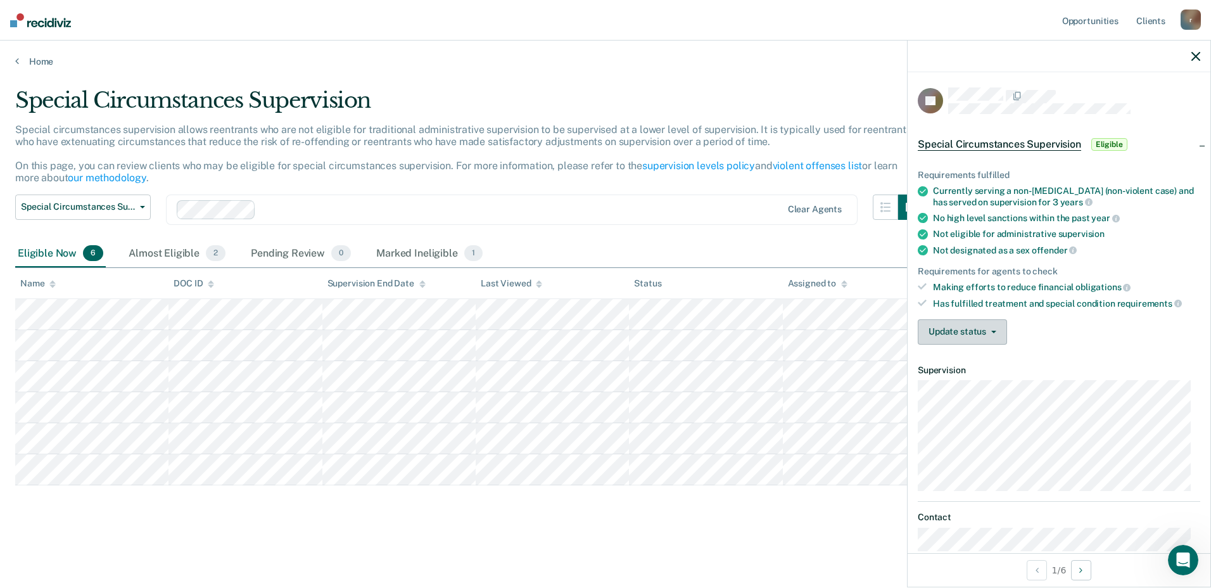
click at [969, 331] on button "Update status" at bounding box center [962, 331] width 89 height 25
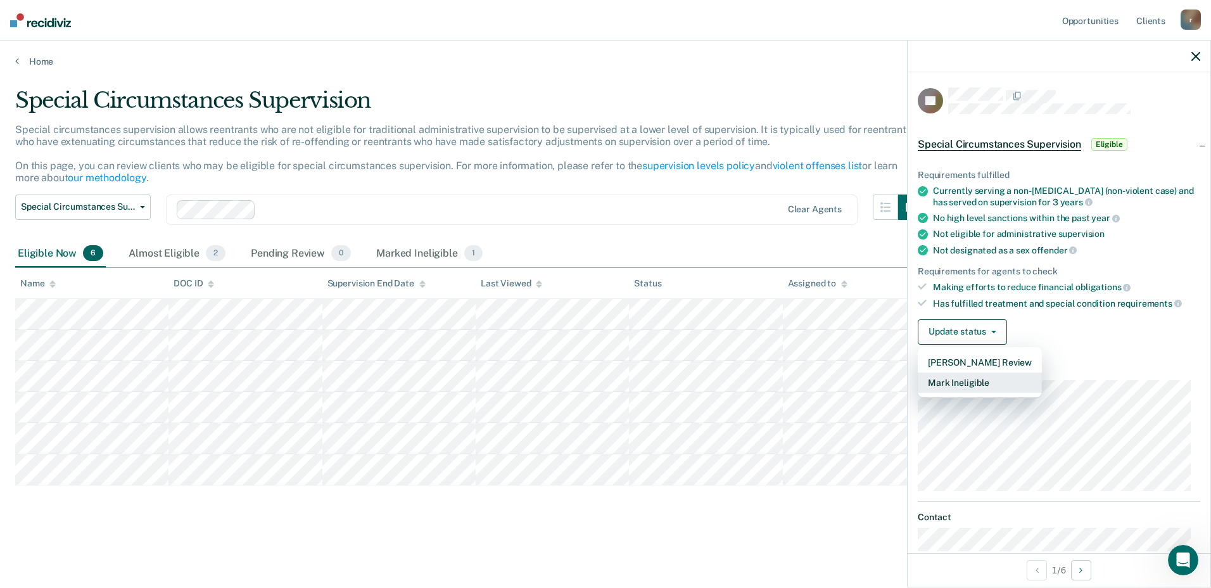
click at [959, 381] on button "Mark Ineligible" at bounding box center [980, 383] width 124 height 20
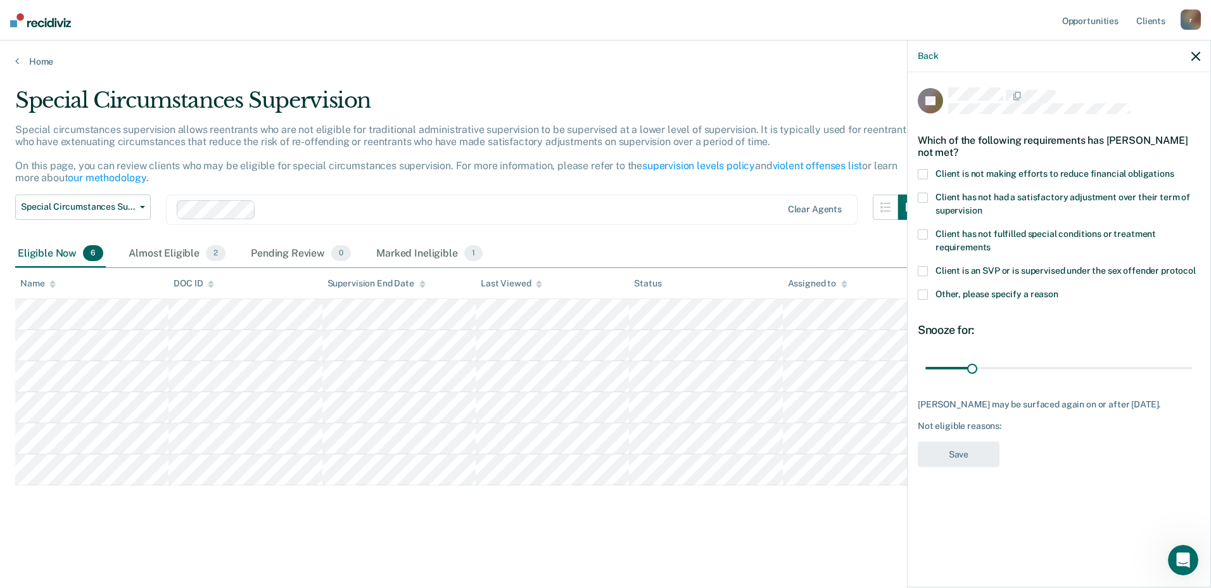
click at [919, 169] on span at bounding box center [923, 174] width 10 height 10
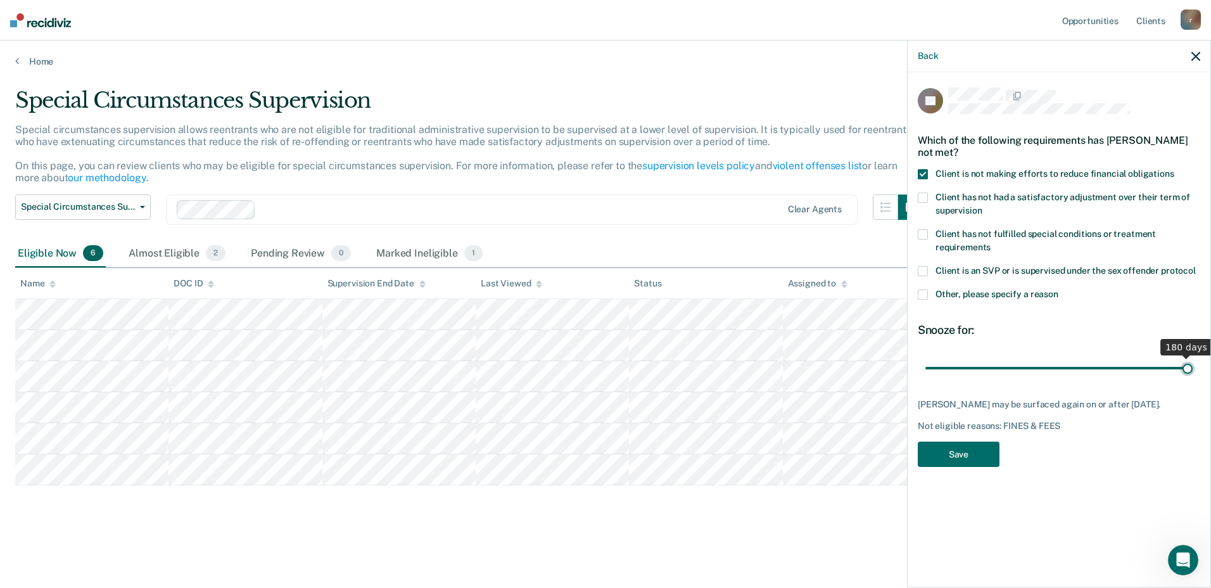
drag, startPoint x: 974, startPoint y: 359, endPoint x: 1213, endPoint y: 405, distance: 243.9
type input "180"
click at [1193, 379] on input "range" at bounding box center [1059, 368] width 267 height 22
click at [951, 447] on button "Save" at bounding box center [959, 455] width 82 height 26
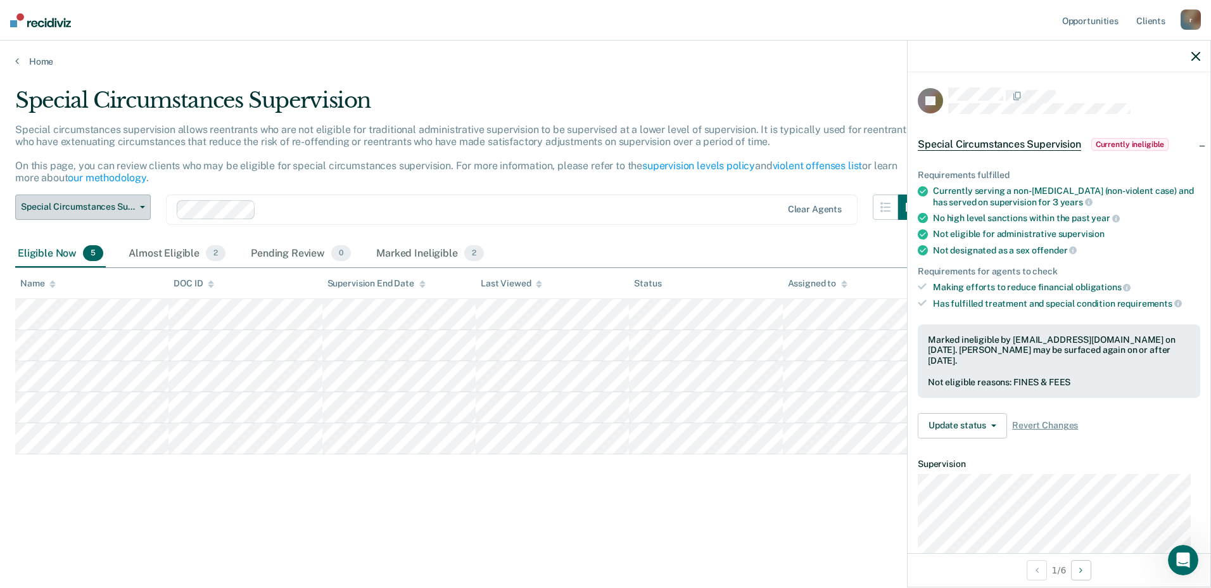
click at [143, 208] on icon "button" at bounding box center [142, 207] width 5 height 3
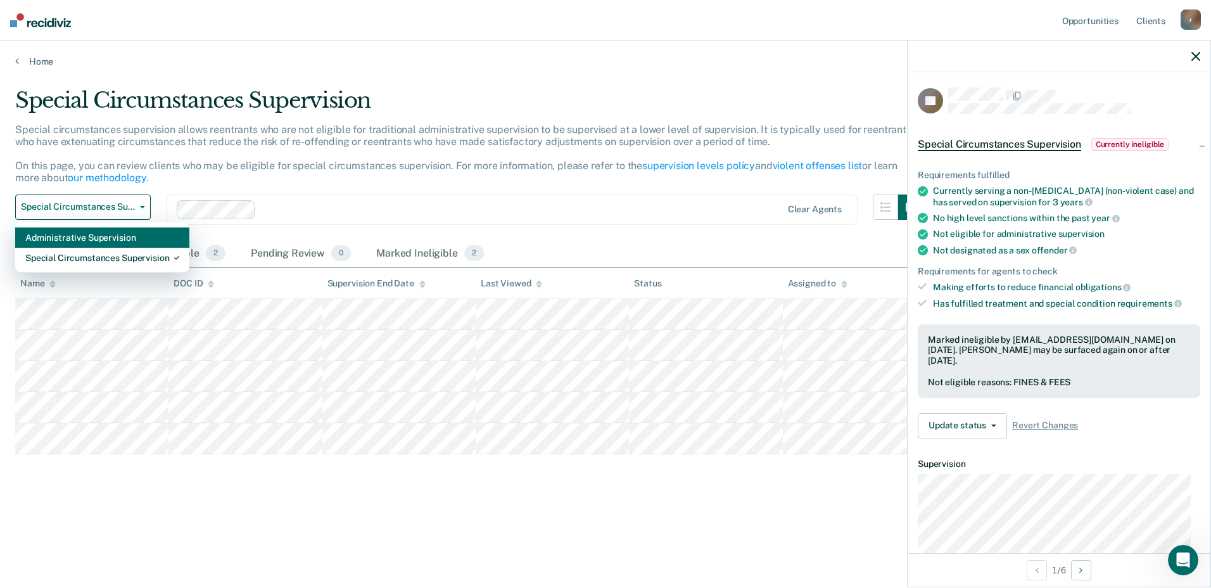
click at [68, 239] on div "Administrative Supervision" at bounding box center [102, 237] width 154 height 20
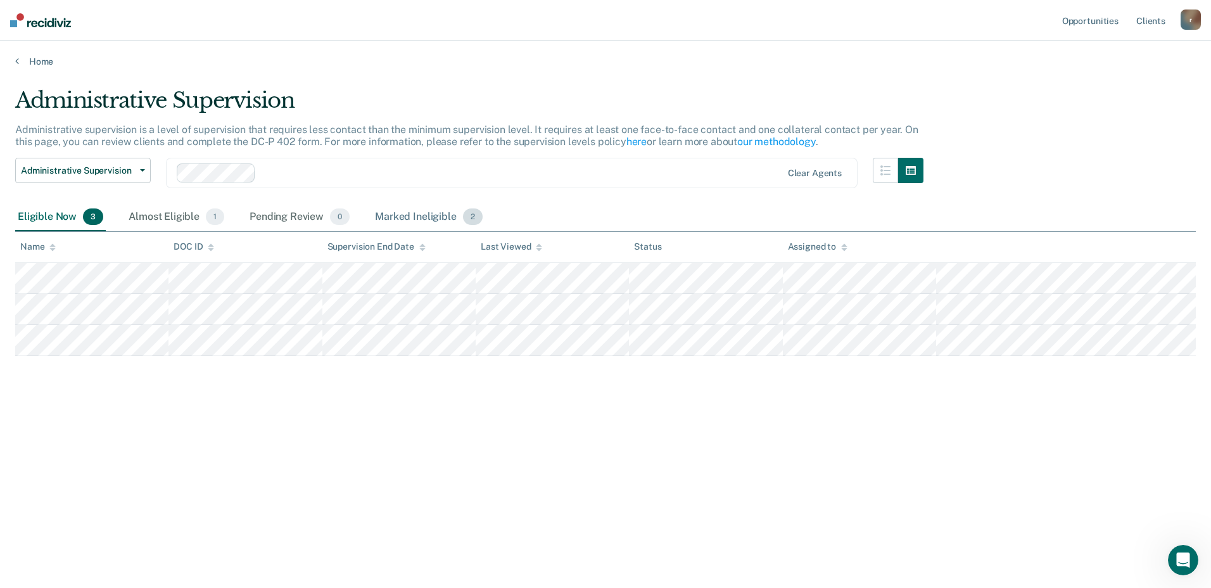
click at [418, 214] on div "Marked Ineligible 2" at bounding box center [429, 217] width 113 height 28
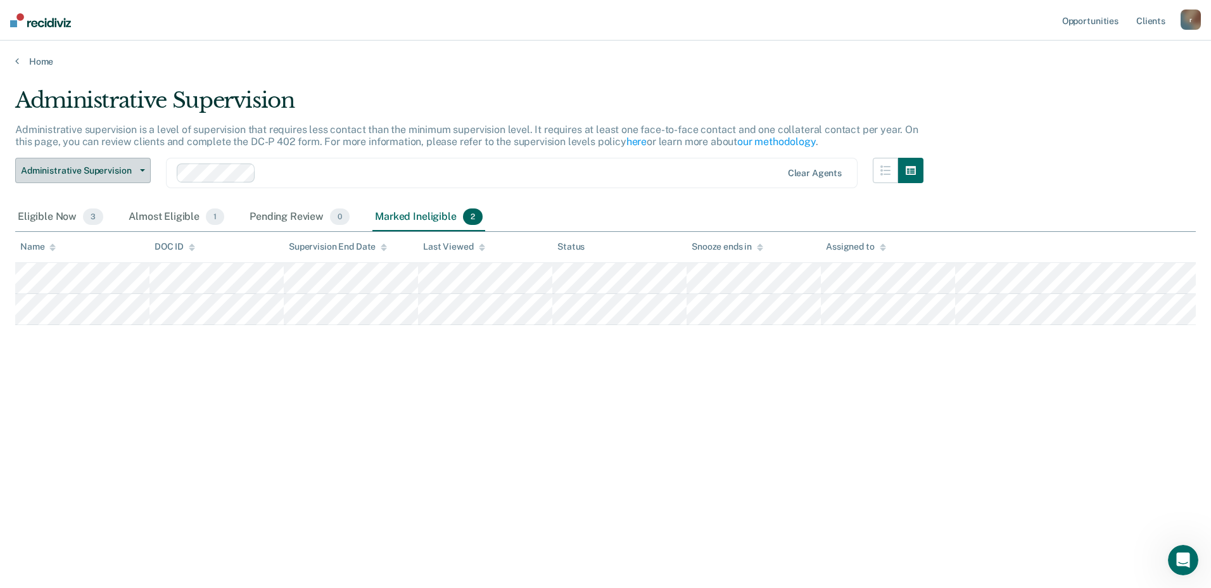
click at [141, 170] on icon "button" at bounding box center [142, 170] width 5 height 3
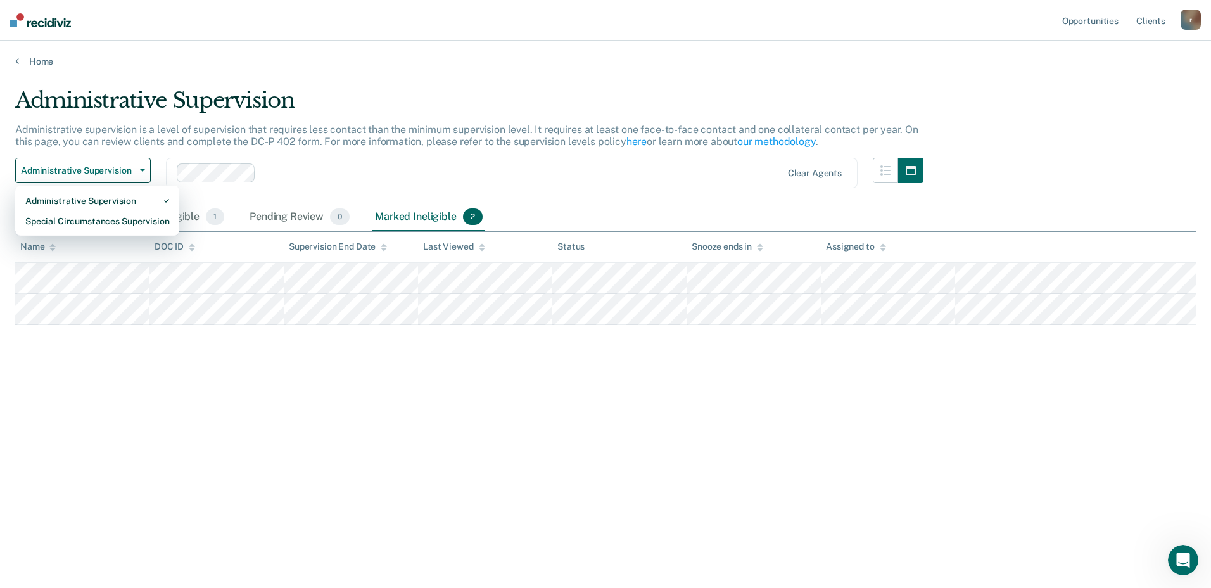
click at [229, 209] on div "Eligible Now 3 Almost Eligible 1 Pending Review 0 Marked Ineligible 2" at bounding box center [250, 217] width 470 height 28
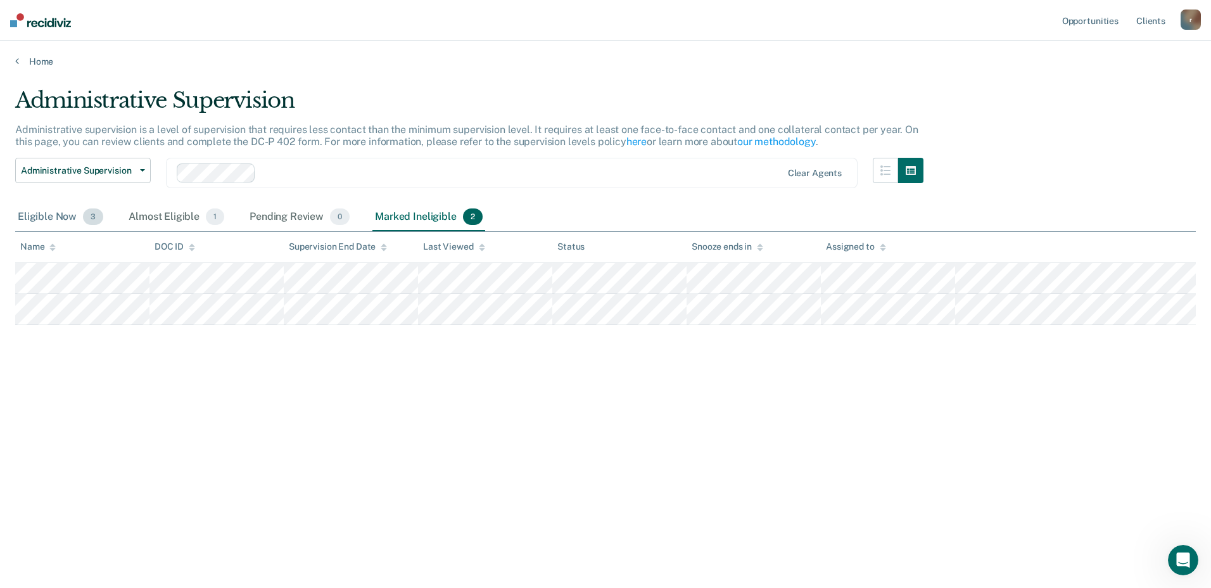
click at [93, 210] on span "3" at bounding box center [93, 216] width 20 height 16
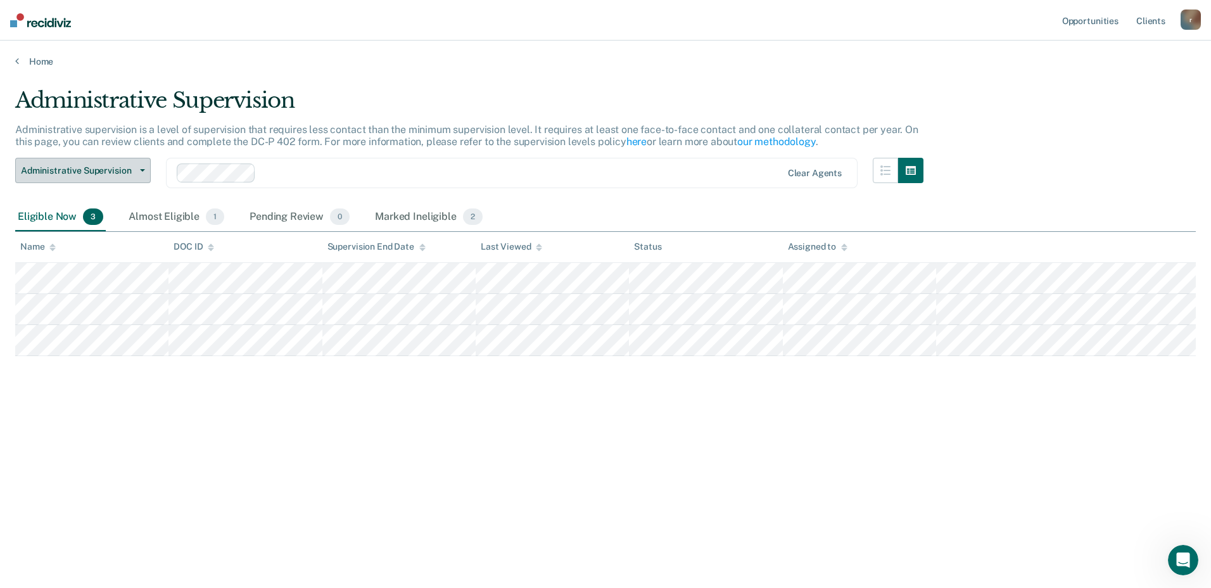
click at [139, 166] on button "Administrative Supervision" at bounding box center [83, 170] width 136 height 25
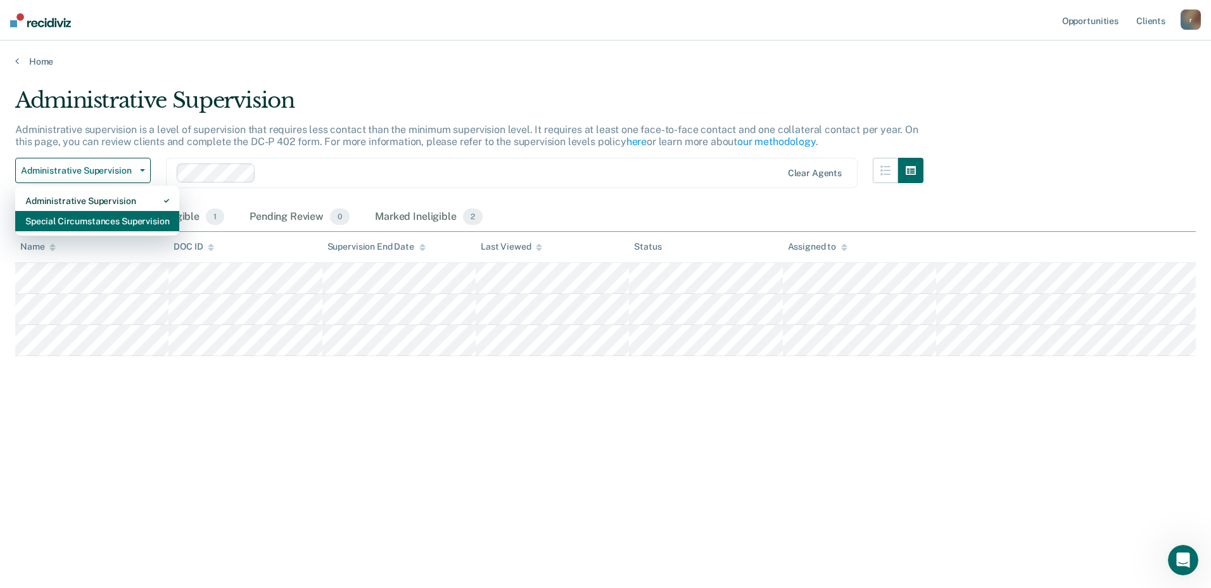
click at [108, 221] on div "Special Circumstances Supervision" at bounding box center [97, 221] width 144 height 20
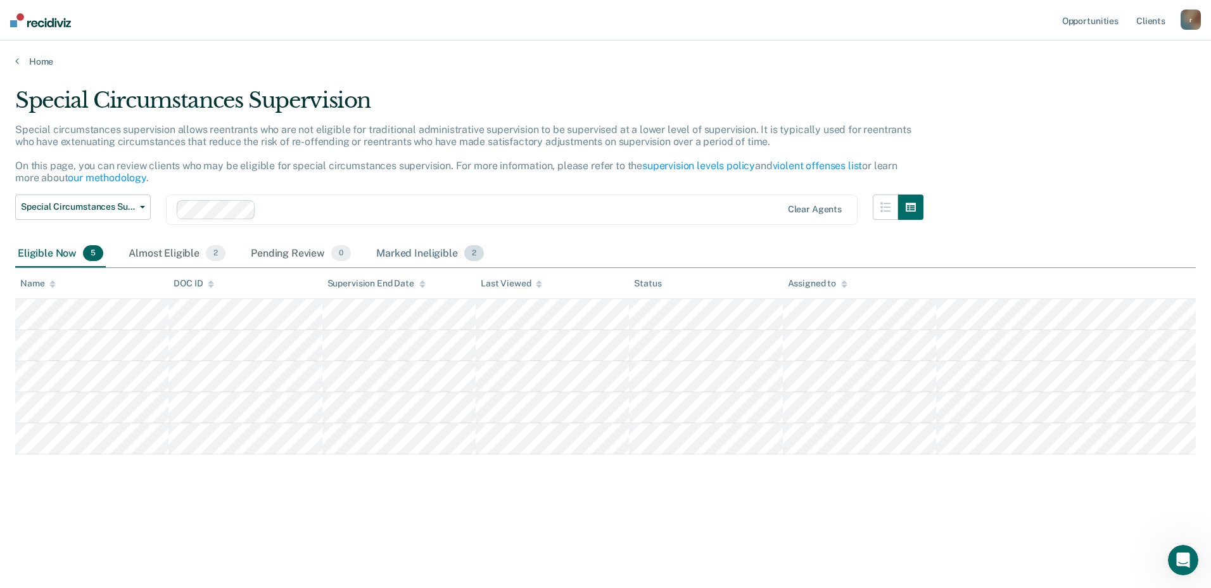
click at [416, 248] on div "Marked Ineligible 2" at bounding box center [430, 254] width 113 height 28
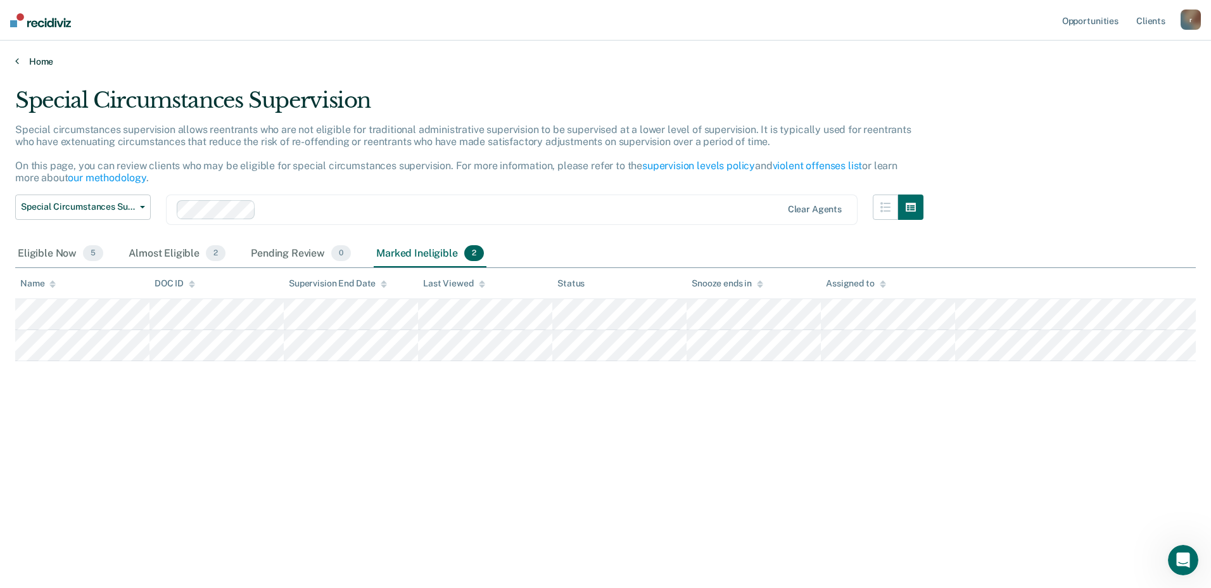
click at [45, 60] on link "Home" at bounding box center [605, 61] width 1181 height 11
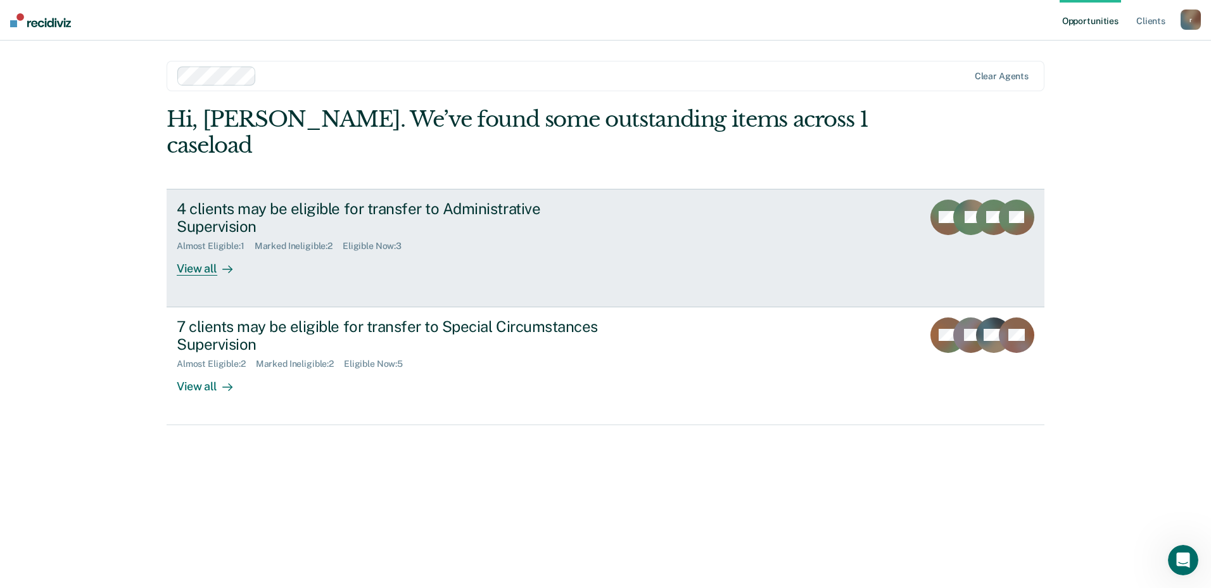
click at [203, 252] on div "View all" at bounding box center [212, 264] width 71 height 25
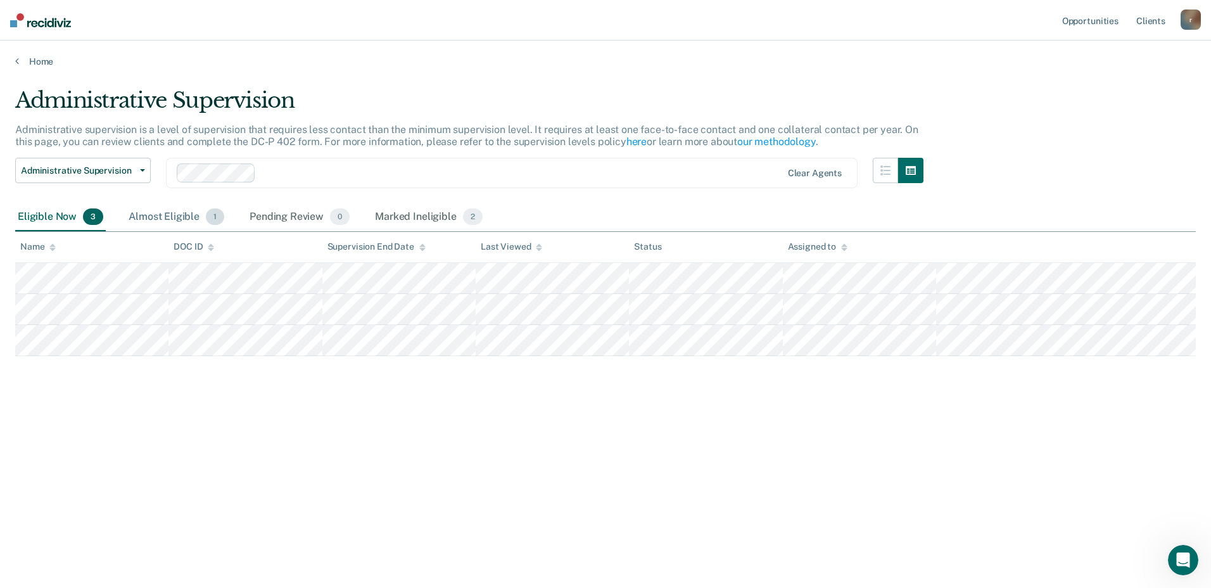
click at [177, 217] on div "Almost Eligible 1" at bounding box center [176, 217] width 101 height 28
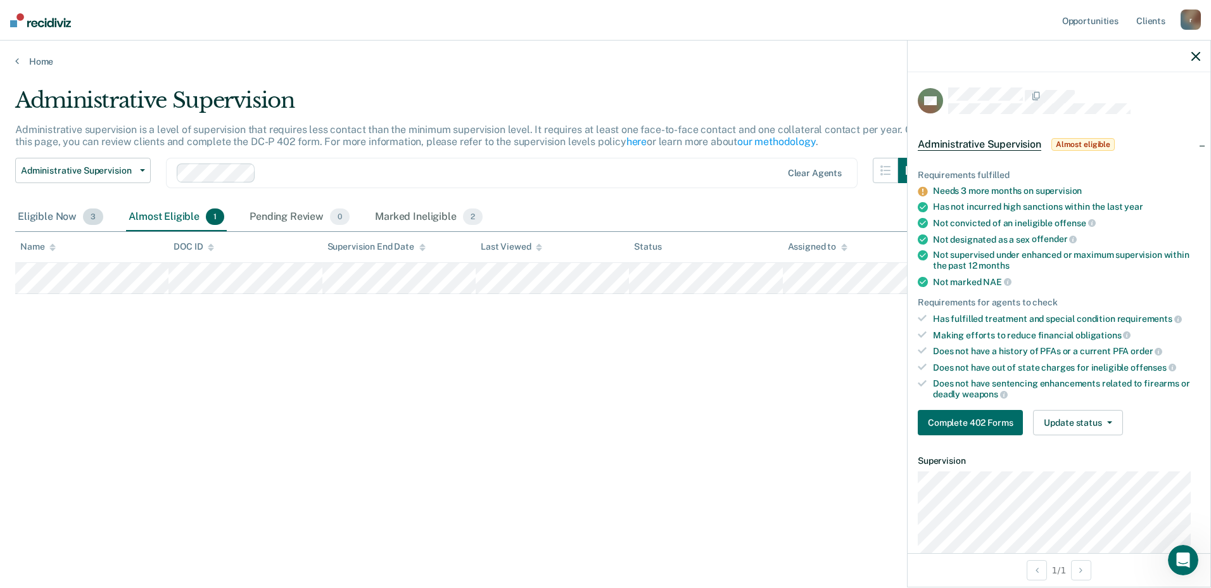
click at [58, 218] on div "Eligible Now 3" at bounding box center [60, 217] width 91 height 28
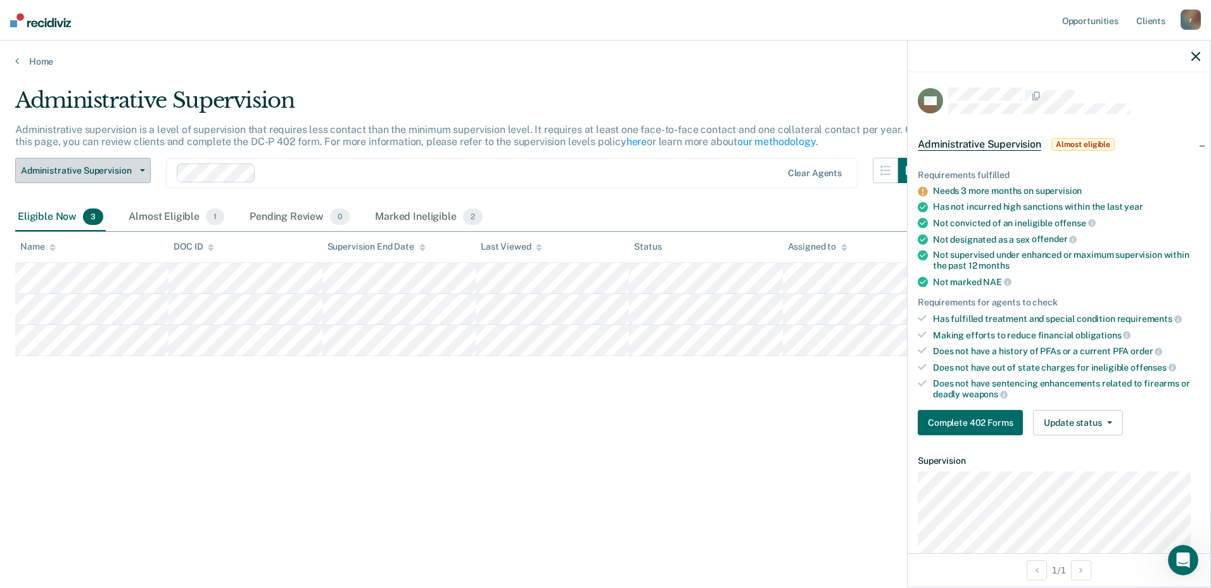
click at [132, 172] on span "Administrative Supervision" at bounding box center [78, 170] width 114 height 11
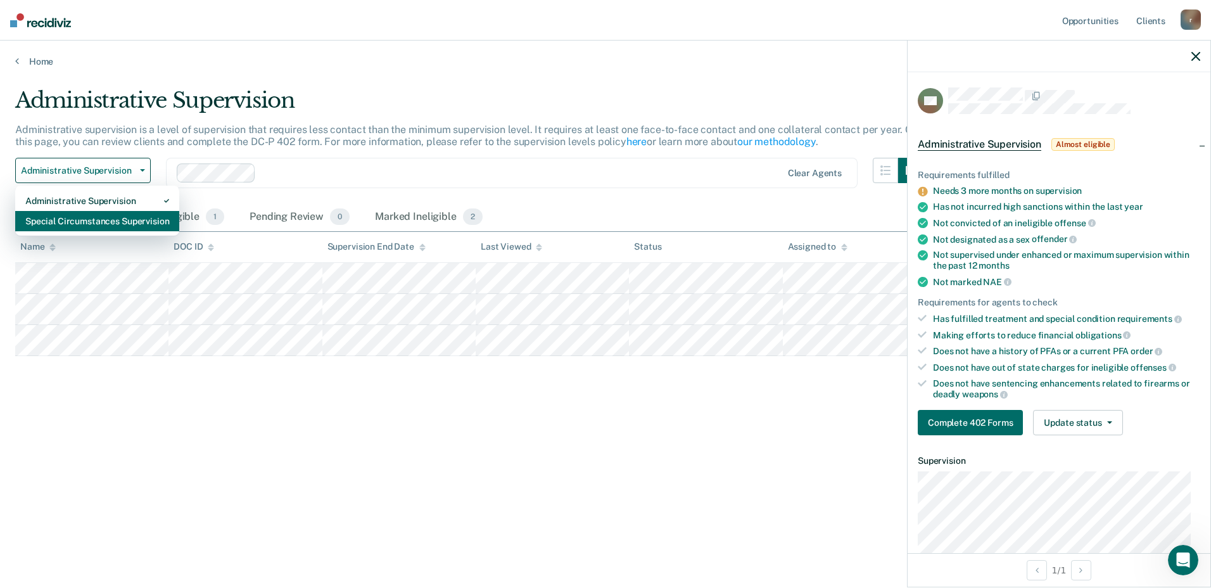
click at [80, 215] on div "Special Circumstances Supervision" at bounding box center [97, 221] width 144 height 20
